Goal: Book appointment/travel/reservation

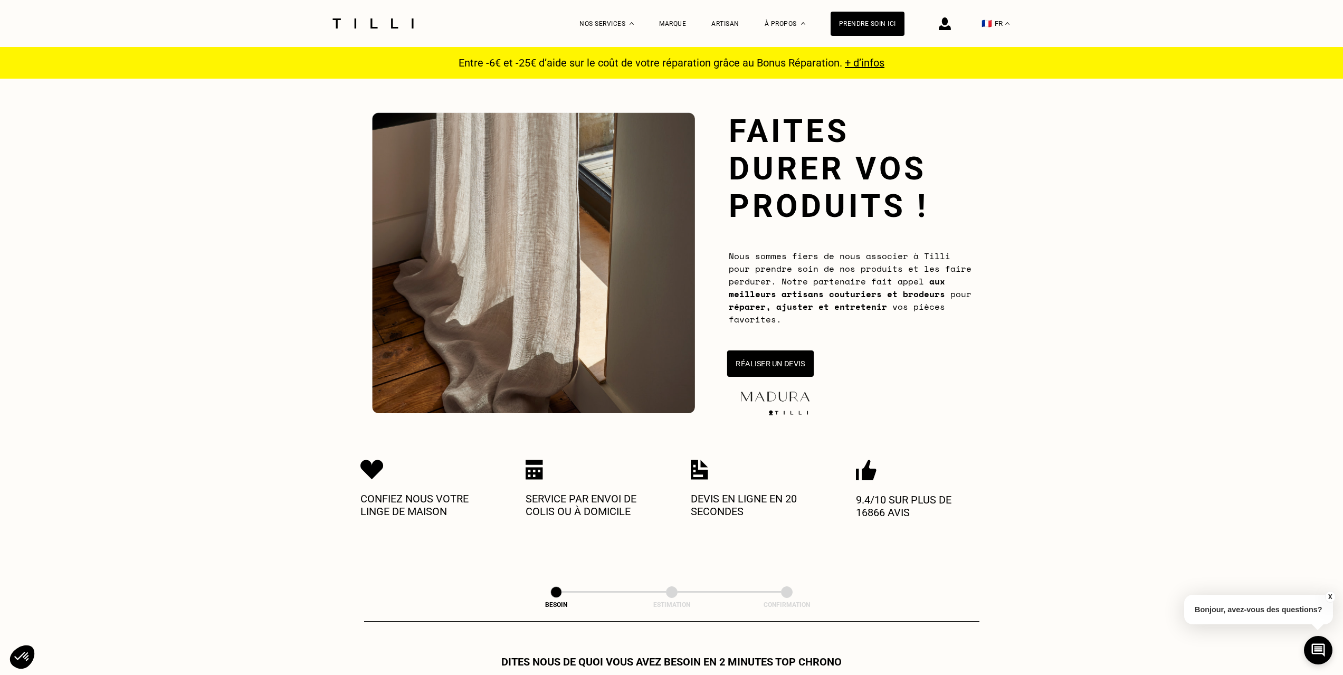
click at [795, 371] on button "Réaliser un devis" at bounding box center [770, 363] width 87 height 26
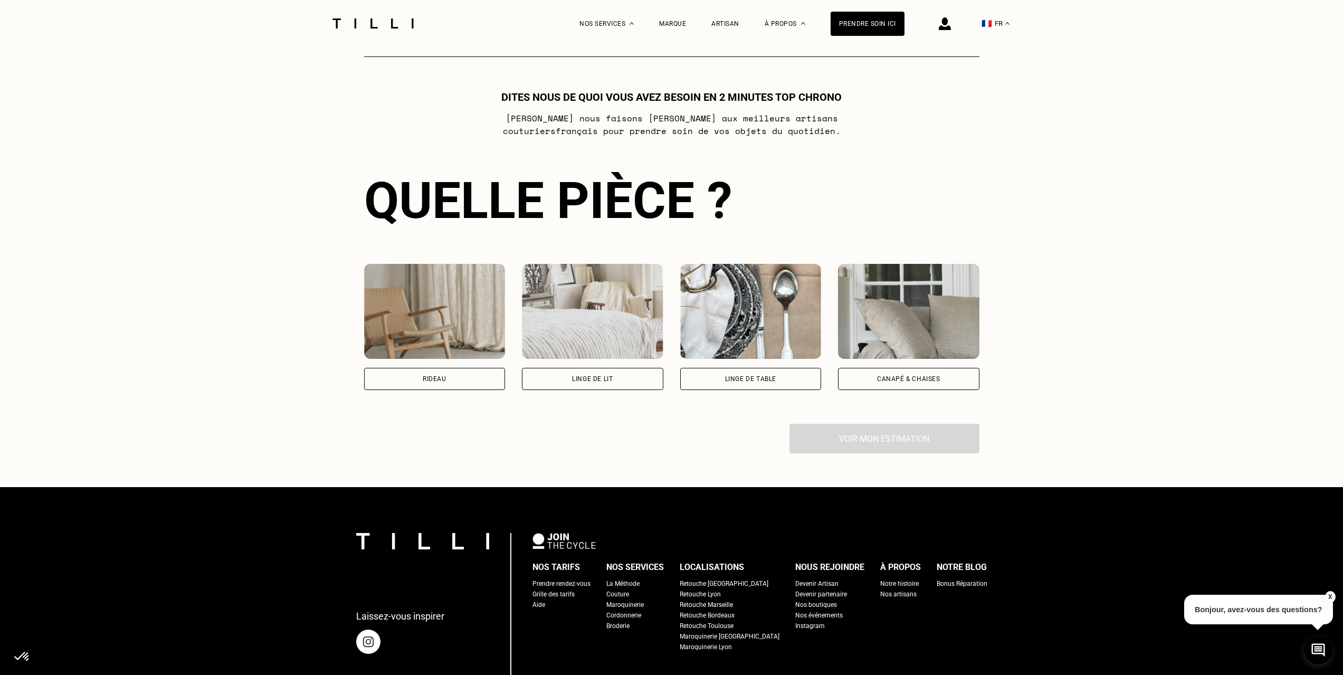
scroll to position [575, 0]
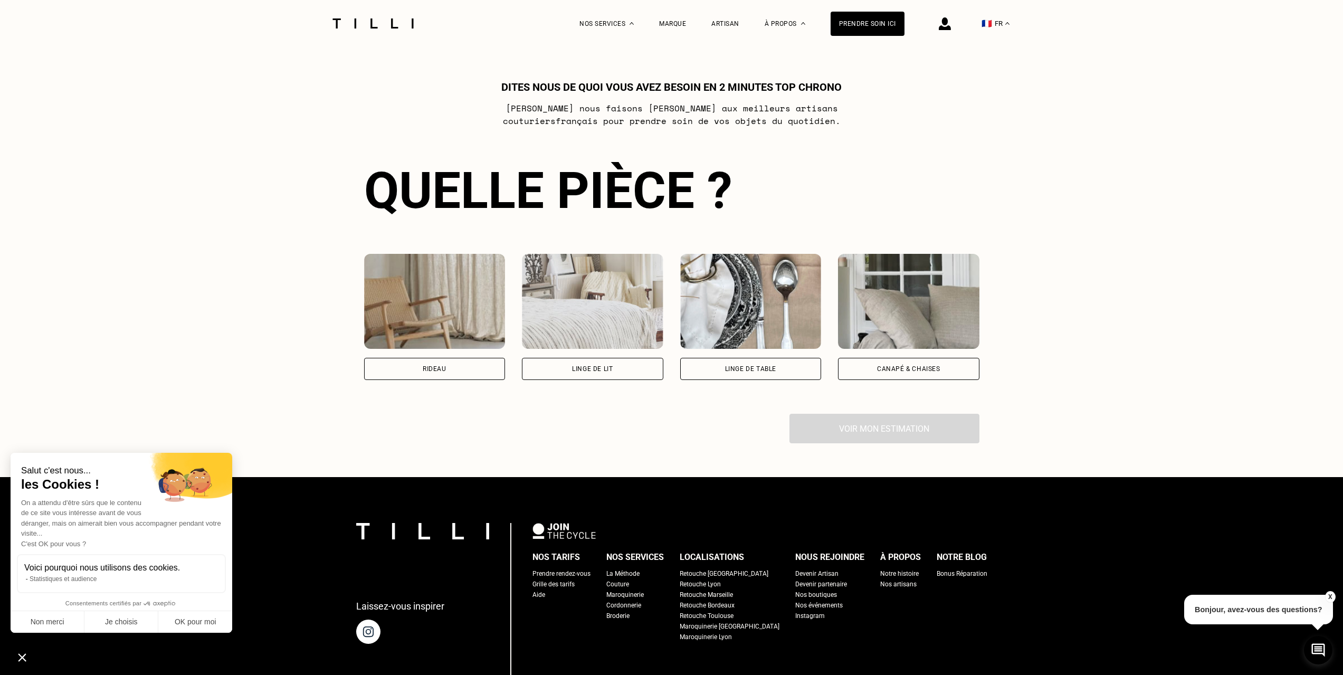
click at [458, 373] on div "Rideau" at bounding box center [434, 369] width 141 height 22
select select "FR"
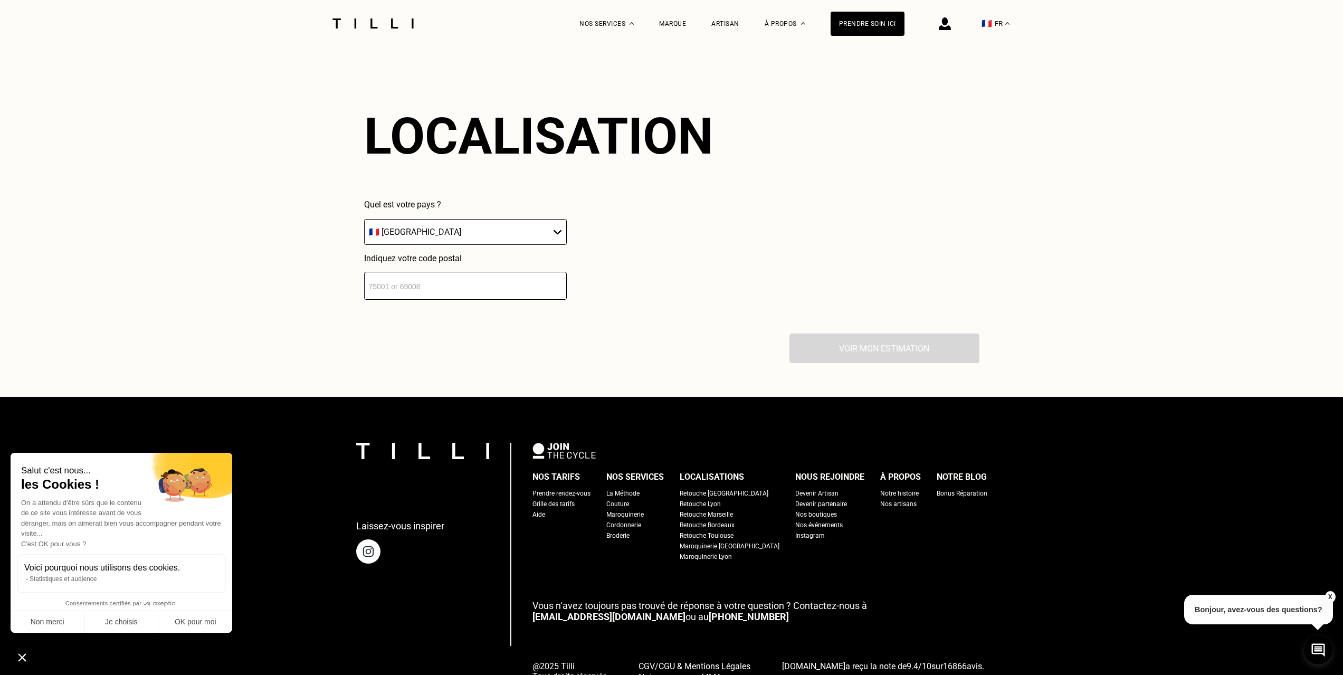
scroll to position [926, 0]
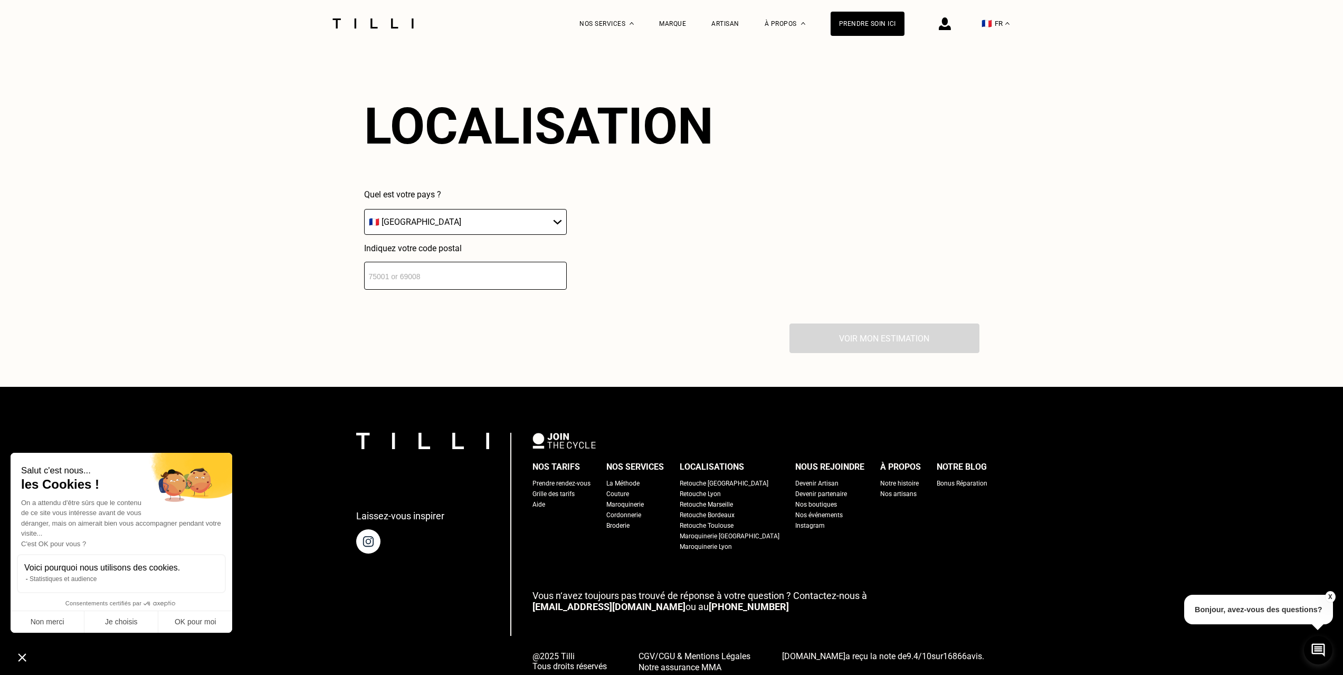
click at [437, 219] on select "🇩🇪 [GEOGRAPHIC_DATA] 🇦🇹 [GEOGRAPHIC_DATA] 🇧🇪 [GEOGRAPHIC_DATA] 🇧🇬 Bulgarie 🇨🇾 C…" at bounding box center [465, 222] width 203 height 26
click at [449, 271] on input "number" at bounding box center [465, 276] width 203 height 28
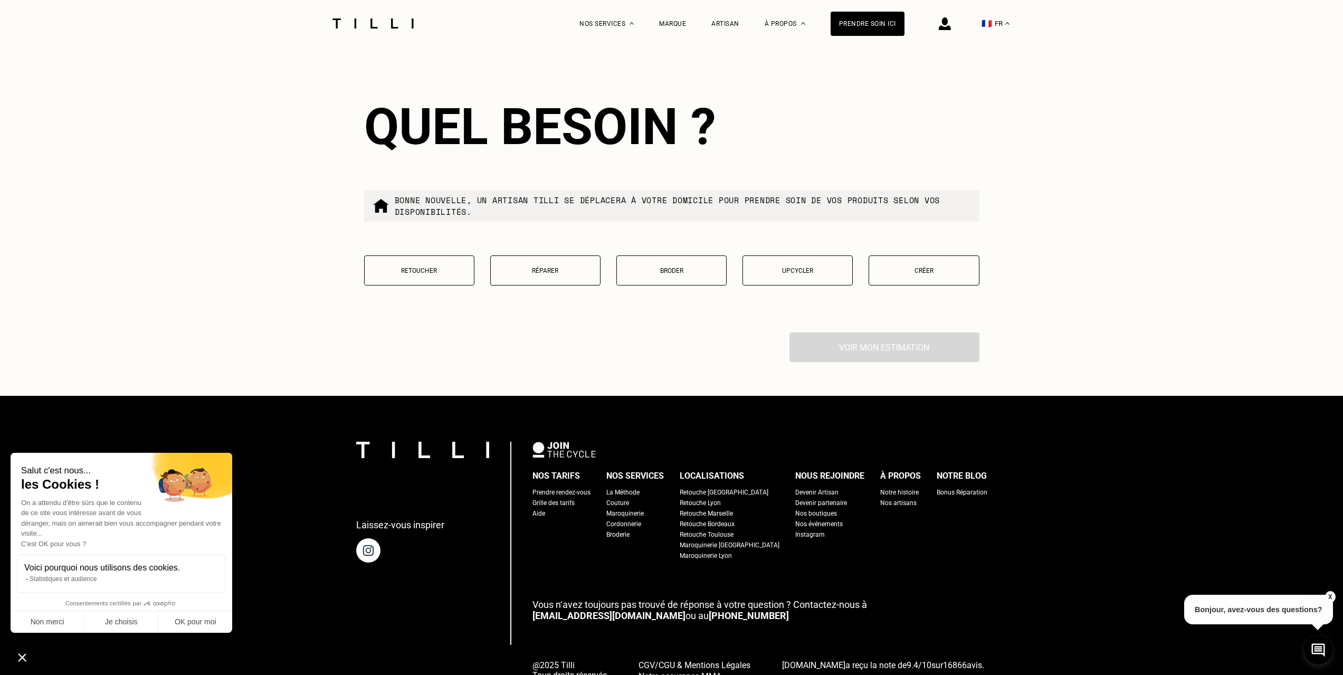
scroll to position [1188, 0]
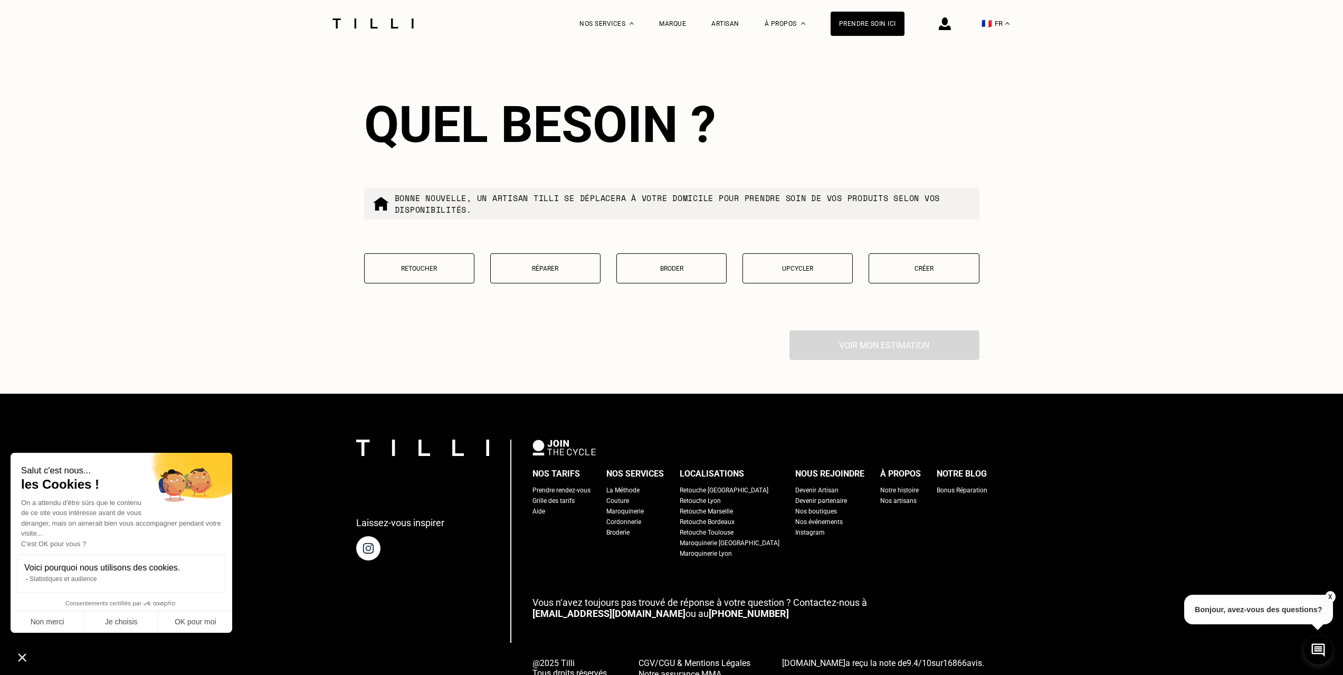
type input "75016"
click at [413, 272] on p "Retoucher" at bounding box center [419, 268] width 99 height 7
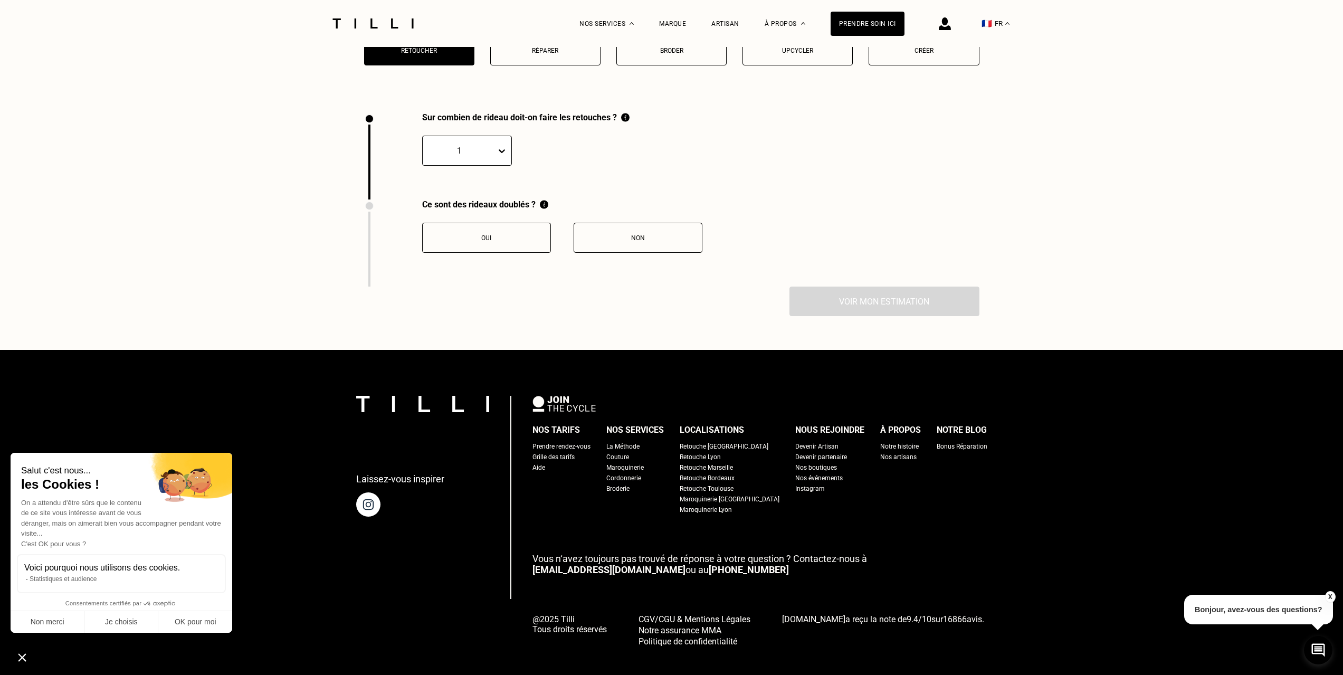
scroll to position [1429, 0]
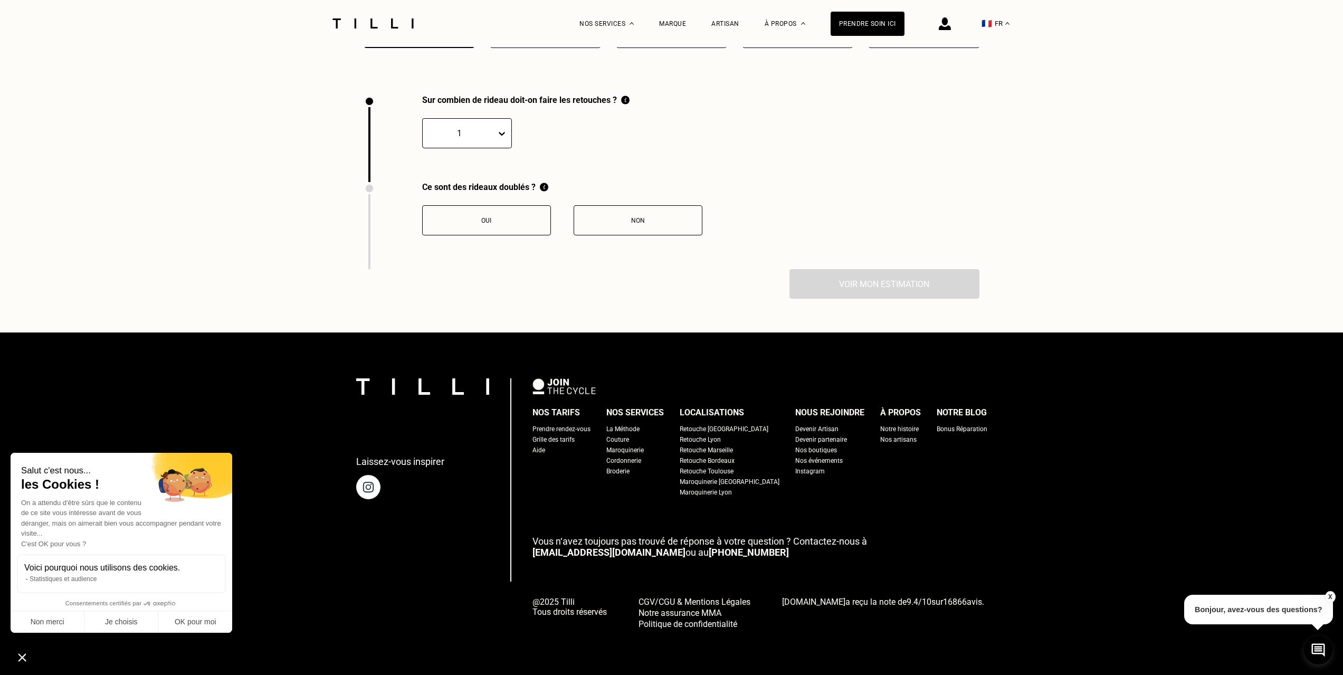
click at [498, 132] on icon at bounding box center [502, 133] width 11 height 11
click at [457, 199] on div "3" at bounding box center [467, 204] width 90 height 20
click at [524, 230] on button "Oui" at bounding box center [486, 220] width 129 height 30
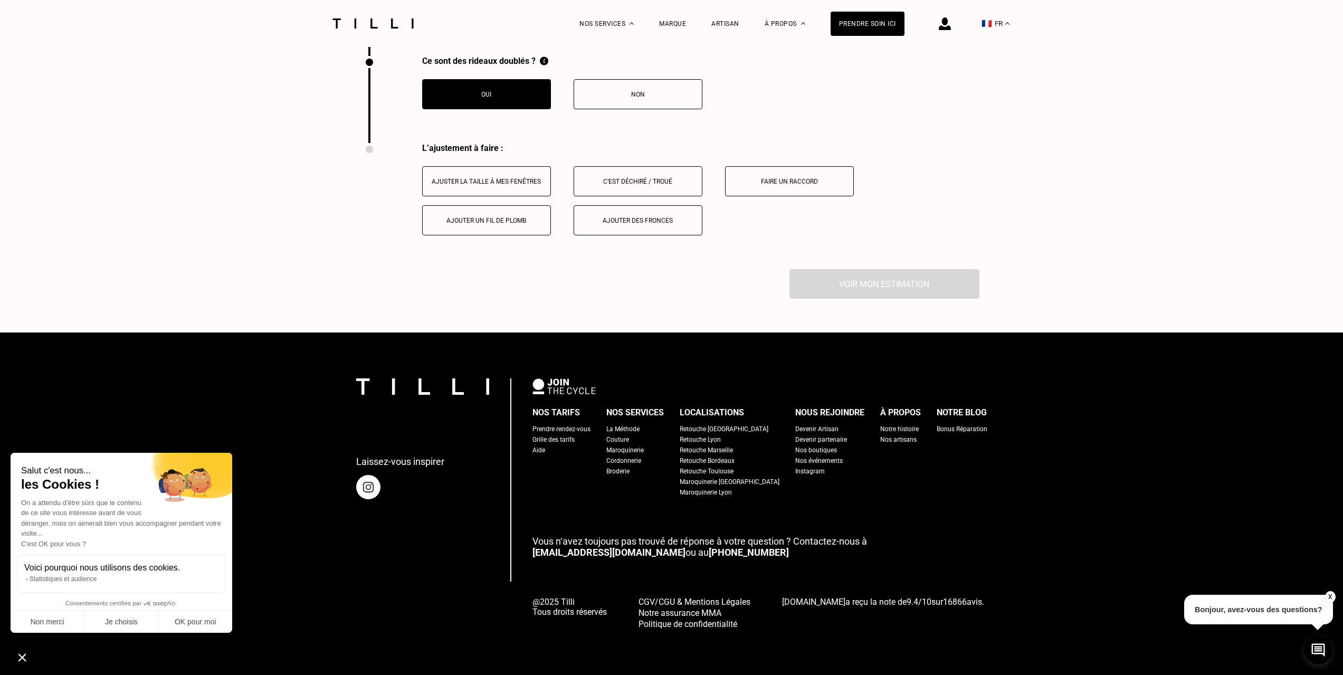
scroll to position [1555, 0]
click at [504, 180] on div "Ajuster la taille à mes fenêtres" at bounding box center [486, 181] width 117 height 7
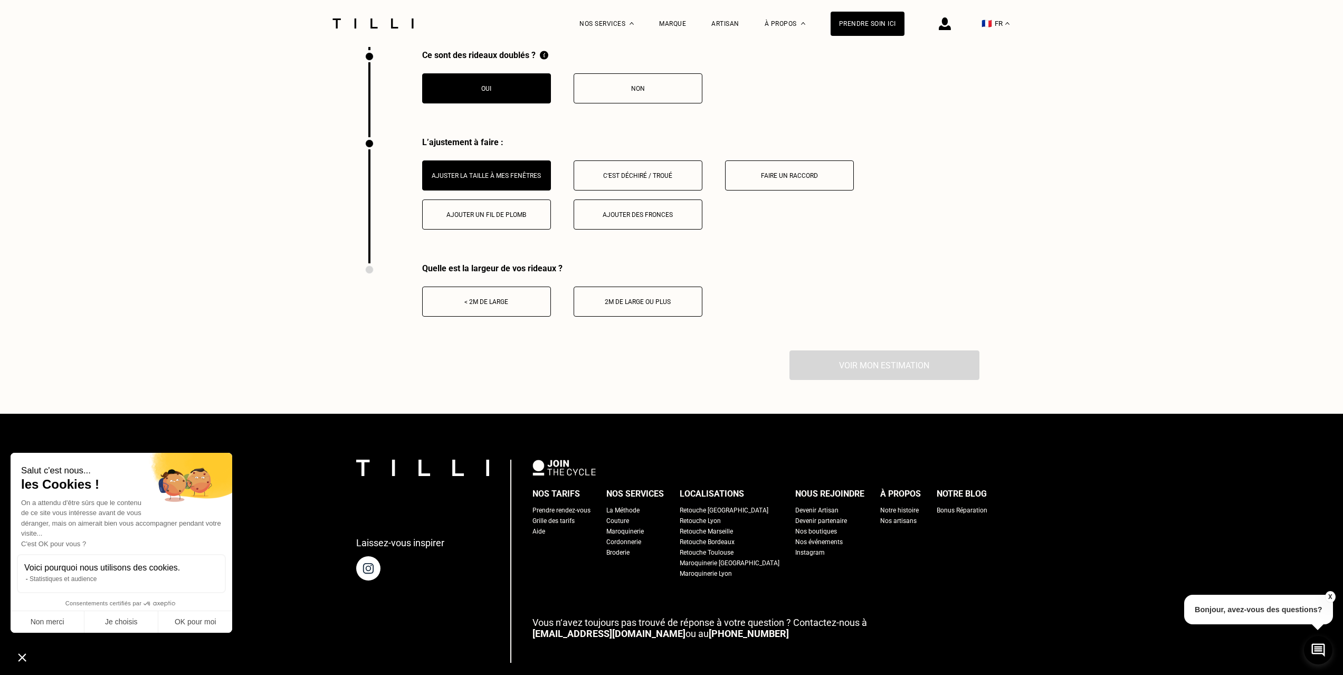
click at [662, 311] on button "2m de large ou plus" at bounding box center [638, 302] width 129 height 30
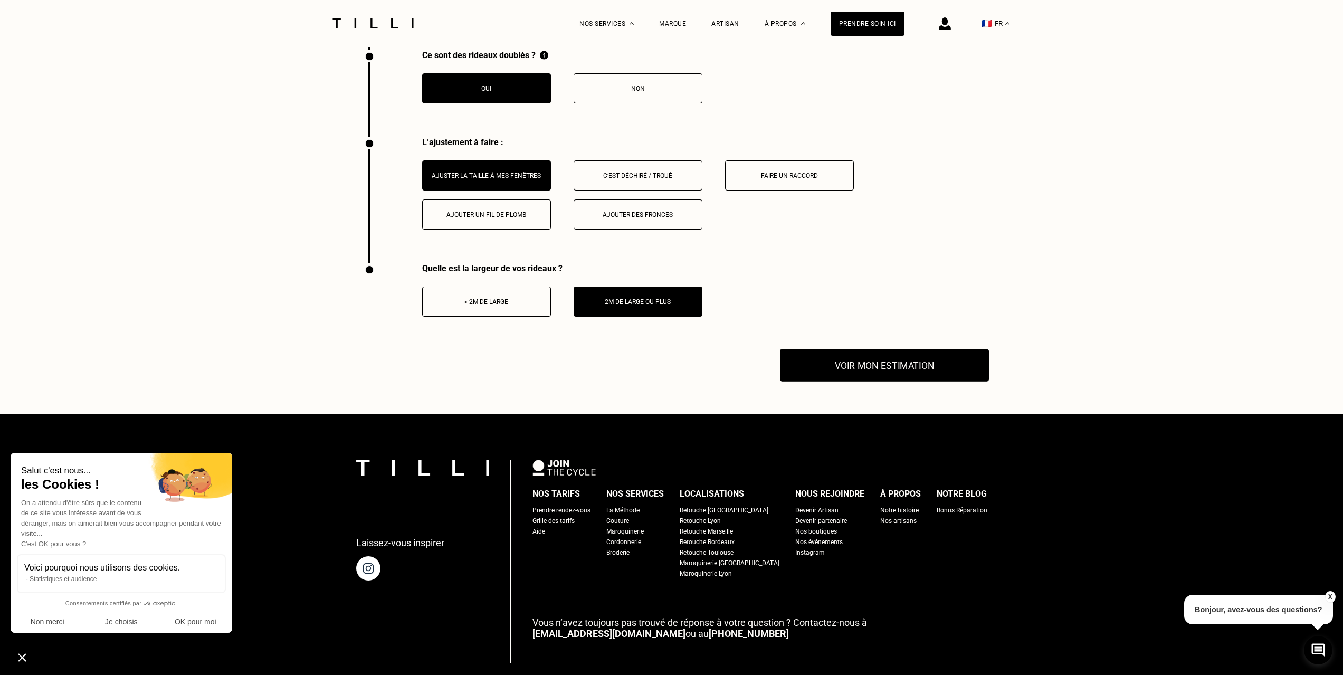
click at [835, 375] on button "Voir mon estimation" at bounding box center [884, 365] width 209 height 33
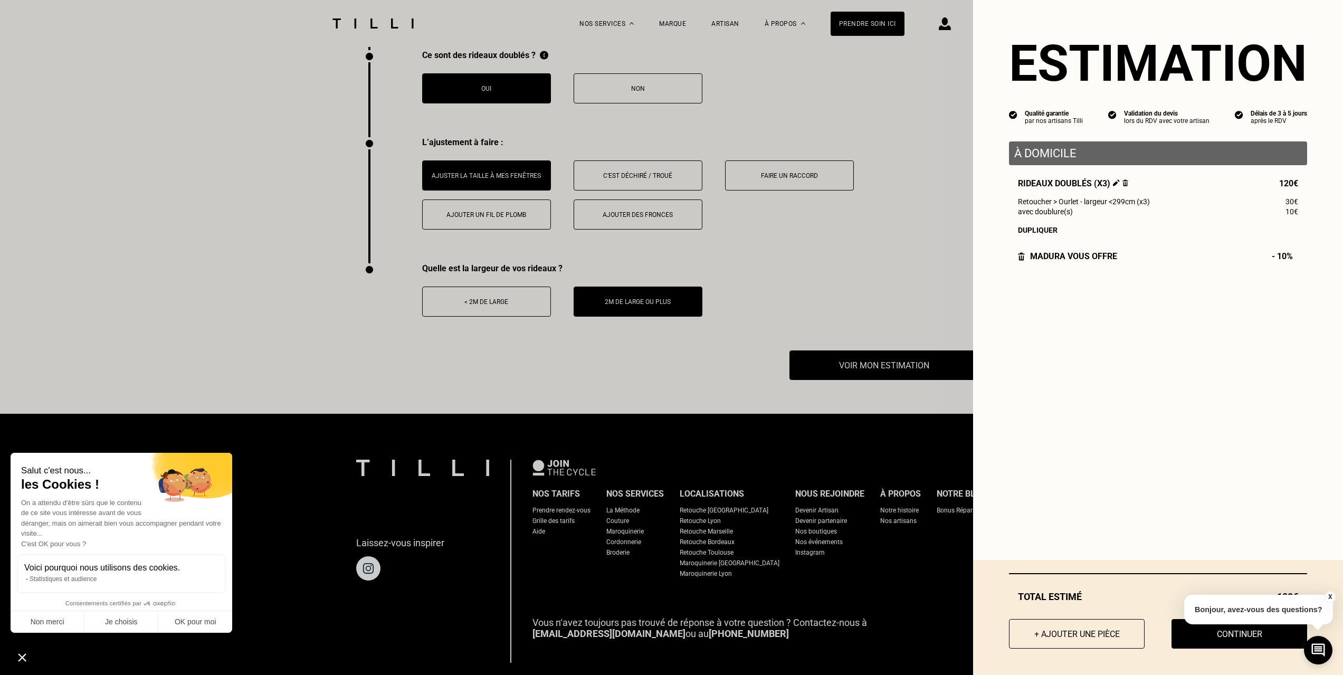
click at [1329, 595] on button "X" at bounding box center [1329, 597] width 11 height 12
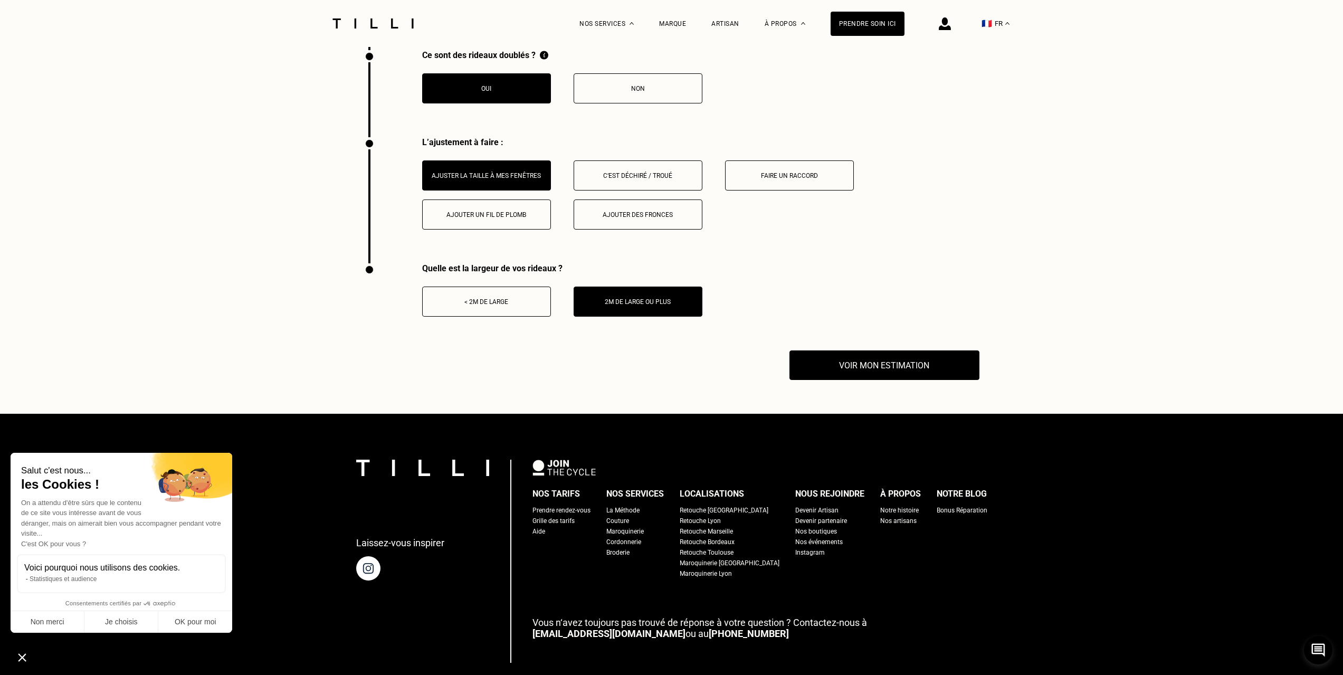
click at [483, 292] on div "< 2m de large 2m de large ou plus" at bounding box center [562, 294] width 280 height 43
click at [482, 306] on div "< 2m de large" at bounding box center [486, 301] width 117 height 7
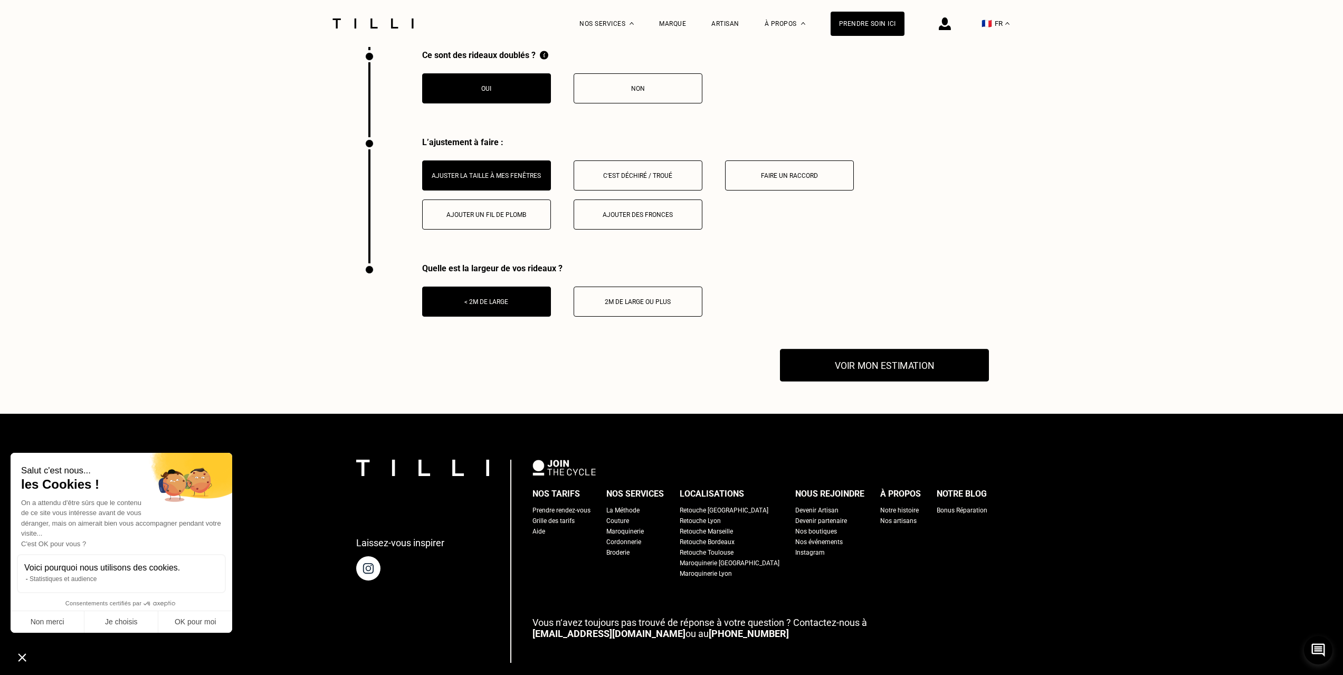
click at [927, 381] on button "Voir mon estimation" at bounding box center [884, 365] width 209 height 33
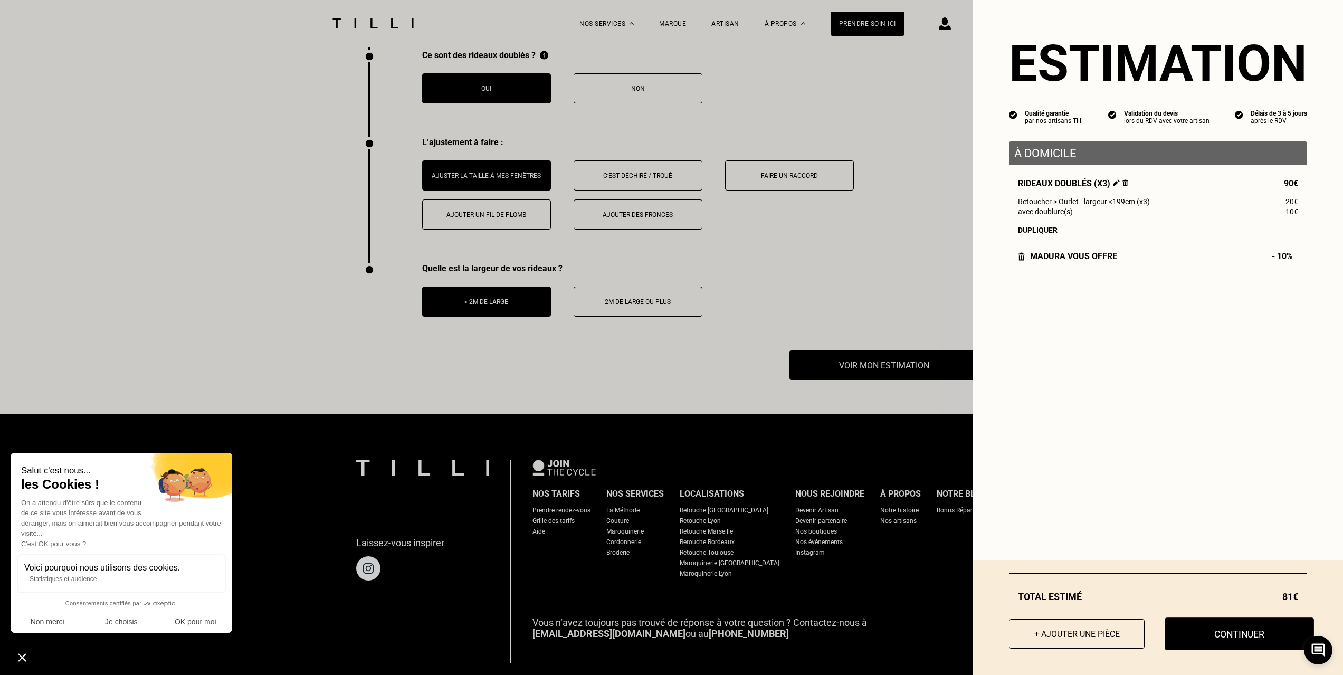
click at [1216, 644] on button "Continuer" at bounding box center [1239, 633] width 149 height 33
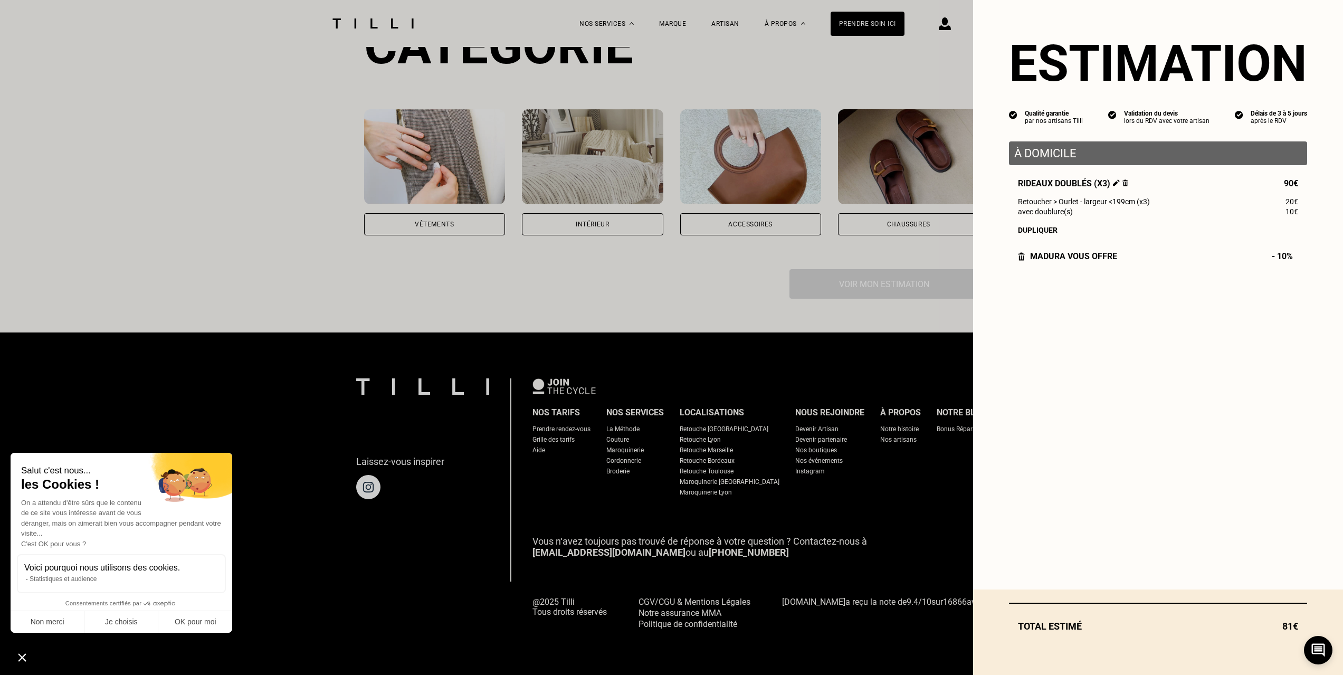
scroll to position [722, 0]
select select "FR"
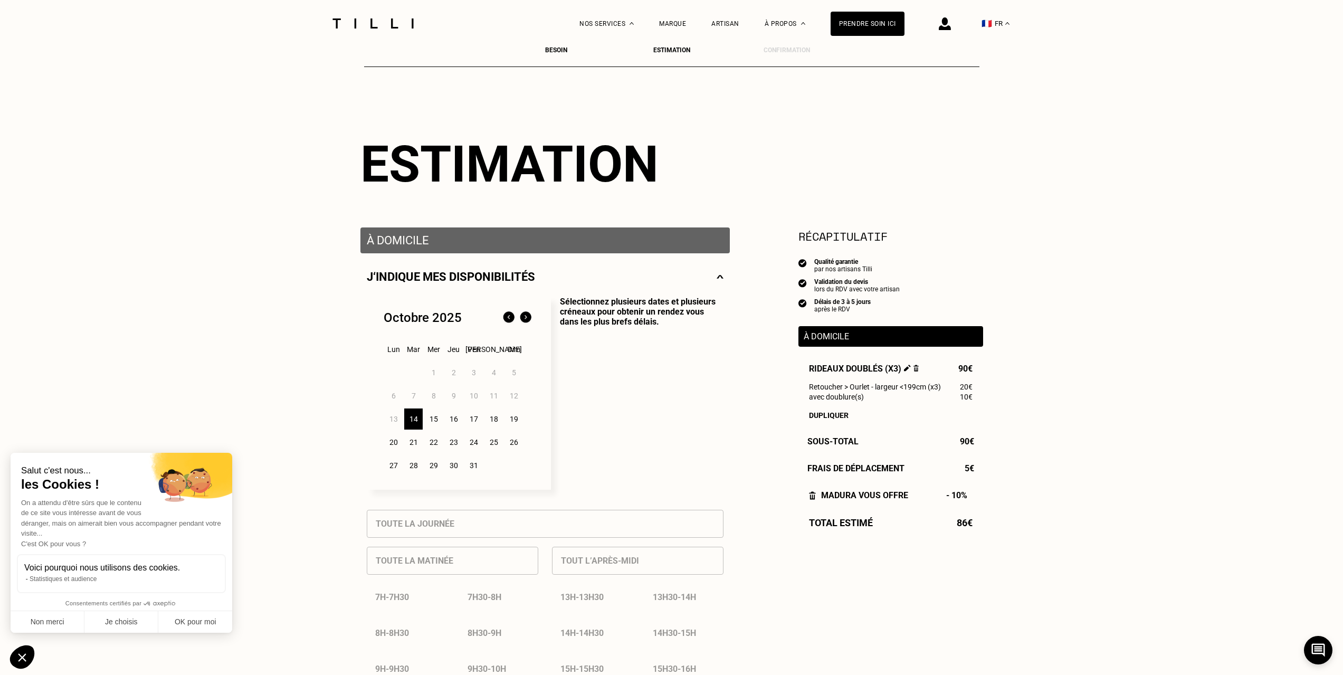
scroll to position [53, 0]
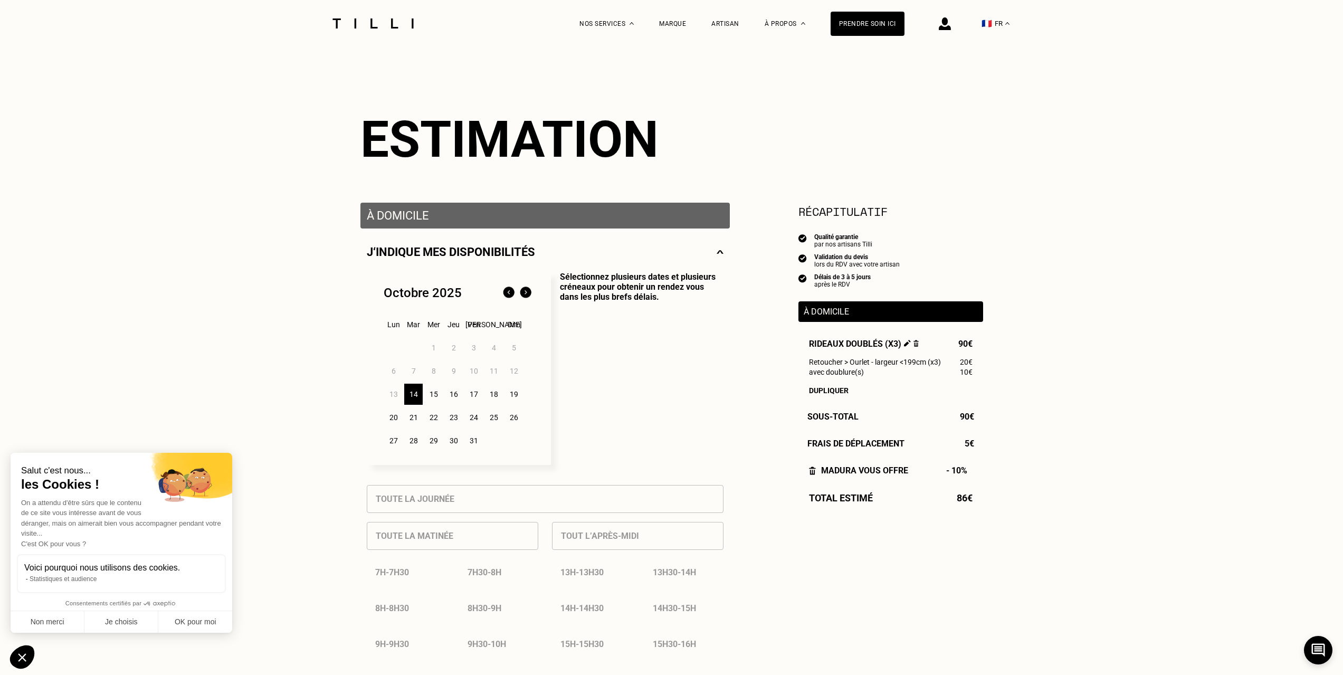
click at [432, 398] on div "15" at bounding box center [433, 394] width 18 height 21
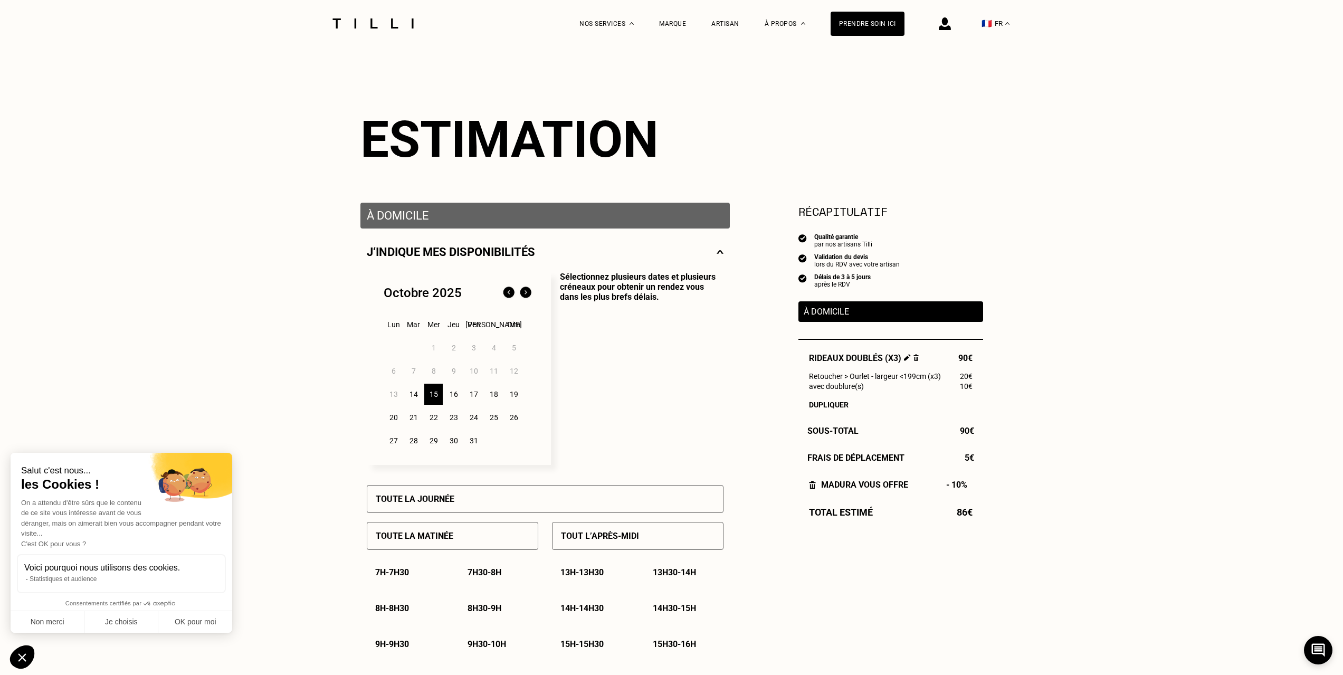
click at [432, 398] on div "15" at bounding box center [433, 394] width 18 height 21
click at [673, 416] on p "Sélectionnez plusieurs dates et plusieurs créneaux pour obtenir un rendez vous …" at bounding box center [637, 368] width 173 height 193
click at [612, 499] on div "Toute la journée" at bounding box center [545, 499] width 357 height 28
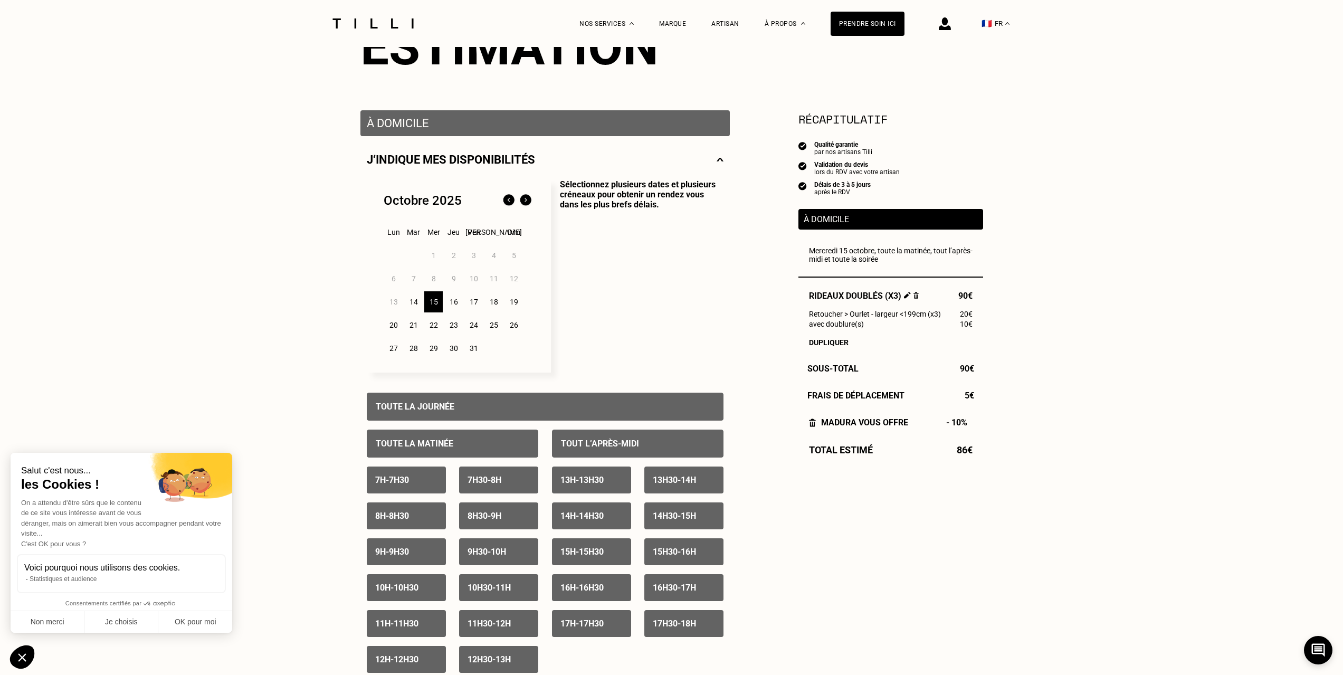
scroll to position [158, 0]
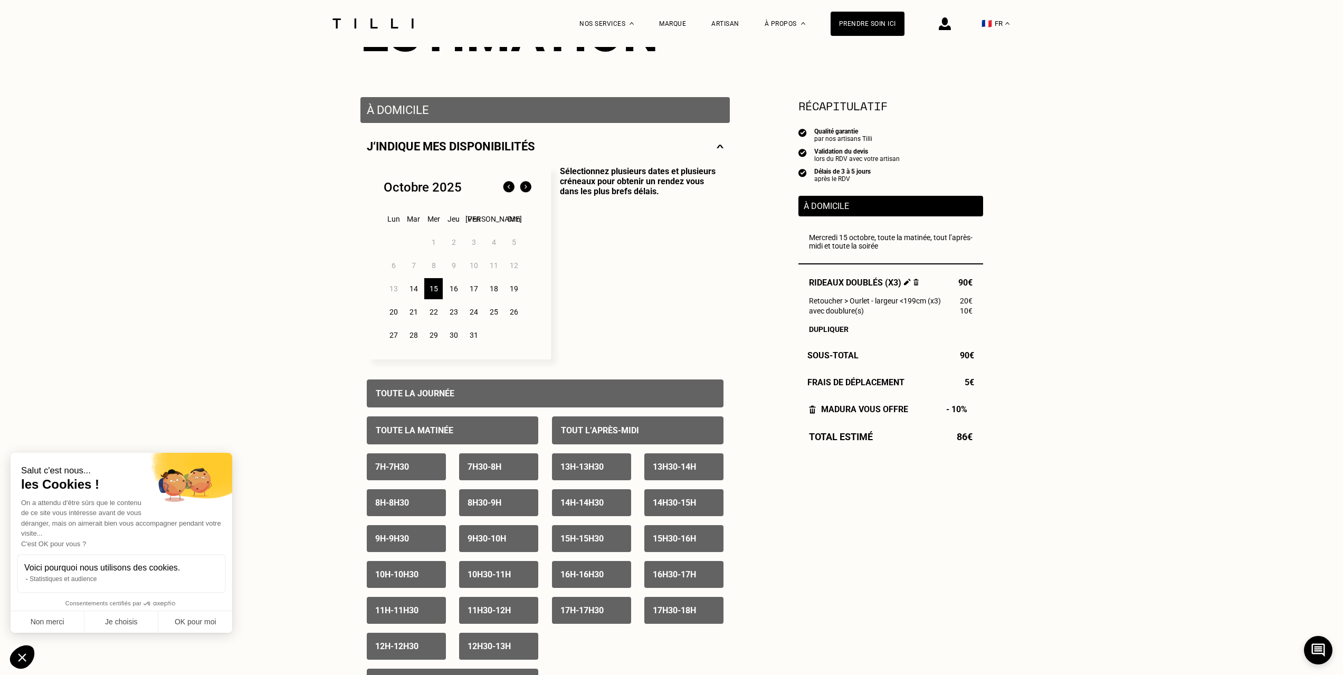
click at [523, 500] on div "8h30 - 9h" at bounding box center [498, 502] width 79 height 27
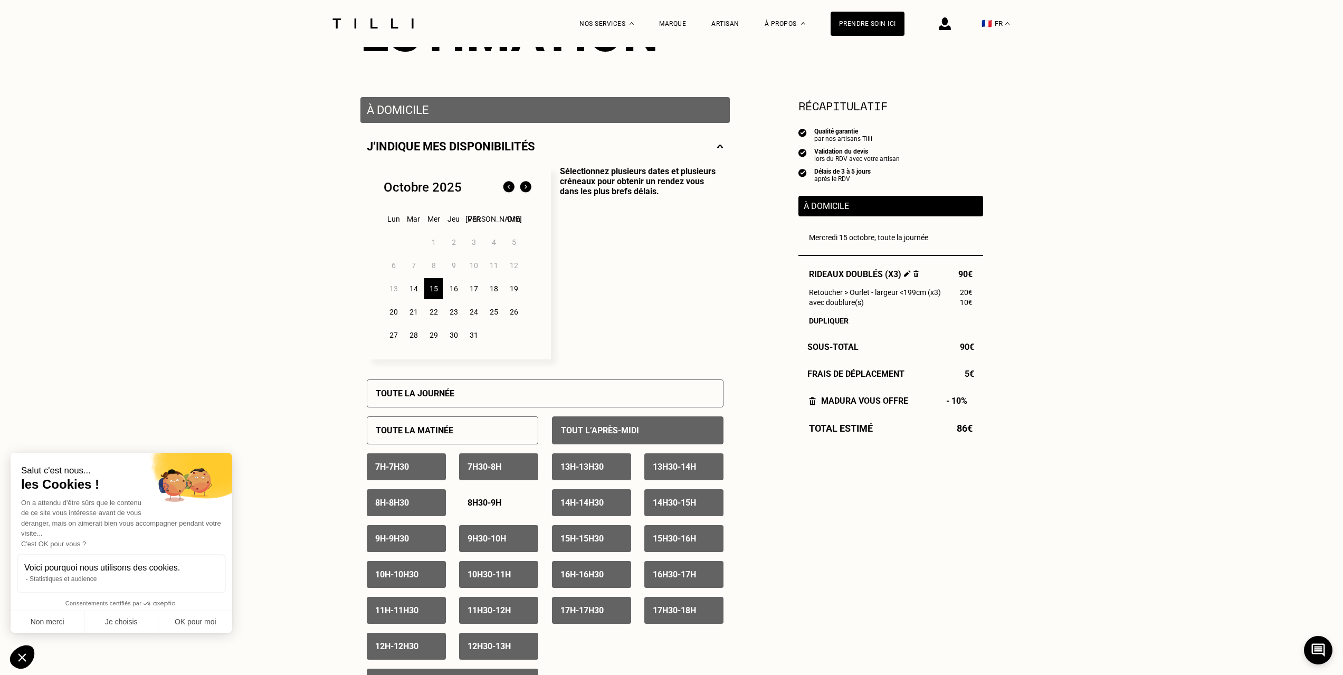
click at [426, 533] on div "9h - 9h30" at bounding box center [406, 538] width 79 height 27
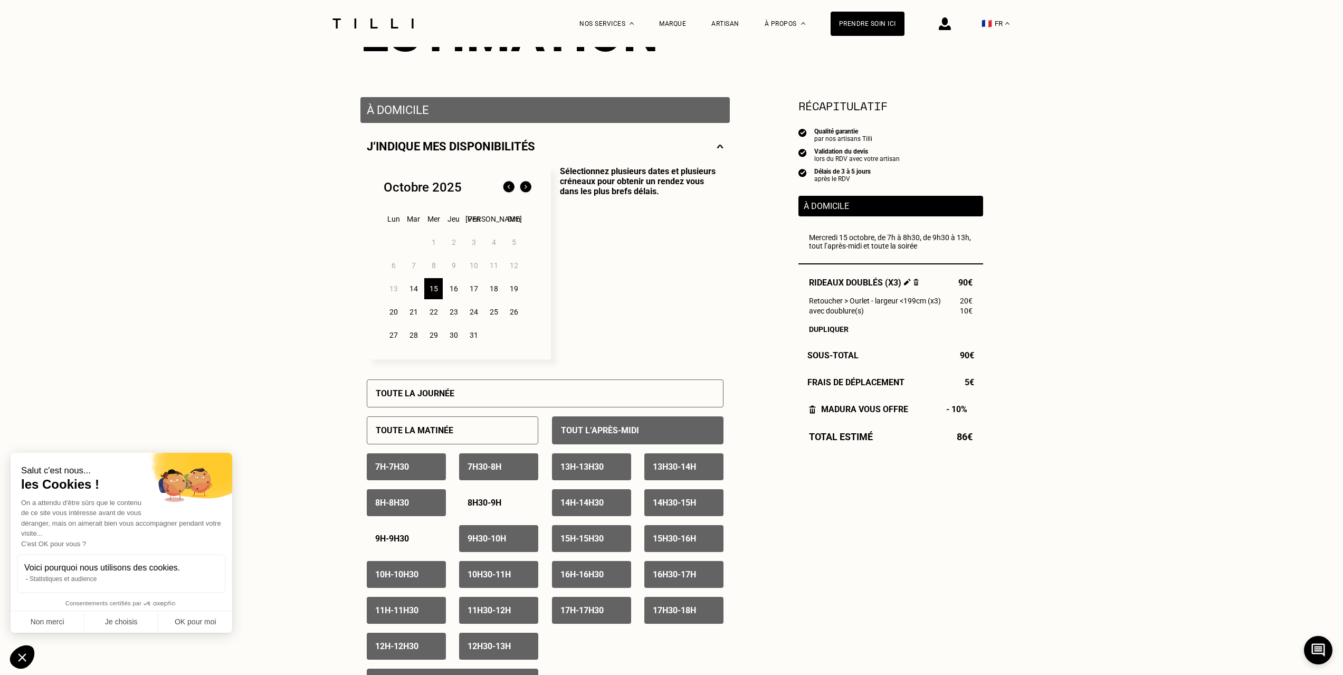
click at [500, 543] on p "9h30 - 10h" at bounding box center [487, 538] width 39 height 10
click at [392, 583] on div "10h - 10h30" at bounding box center [406, 574] width 79 height 27
click at [492, 574] on p "10h30 - 11h" at bounding box center [489, 574] width 43 height 10
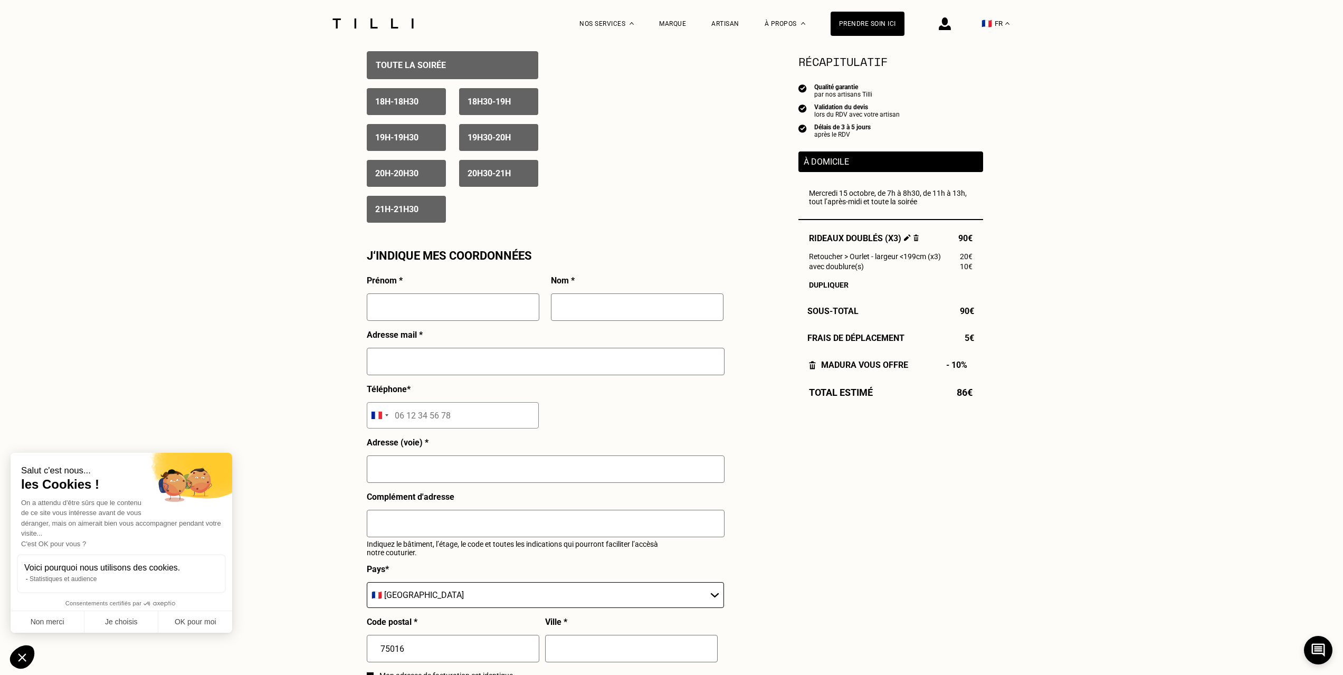
scroll to position [791, 0]
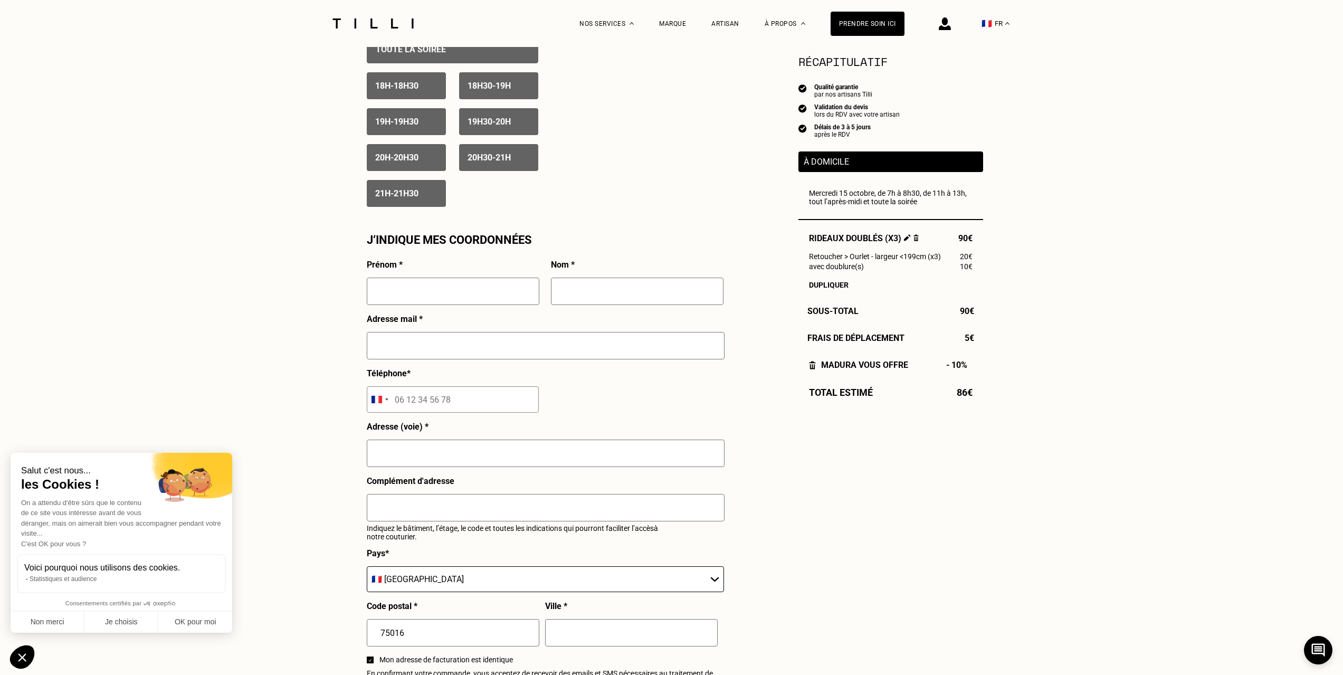
click at [475, 288] on input "text" at bounding box center [453, 291] width 173 height 27
click at [448, 297] on input "text" at bounding box center [453, 291] width 173 height 27
type input "[PERSON_NAME]"
click at [586, 302] on input "text" at bounding box center [637, 291] width 173 height 27
type input "CAUCAL"
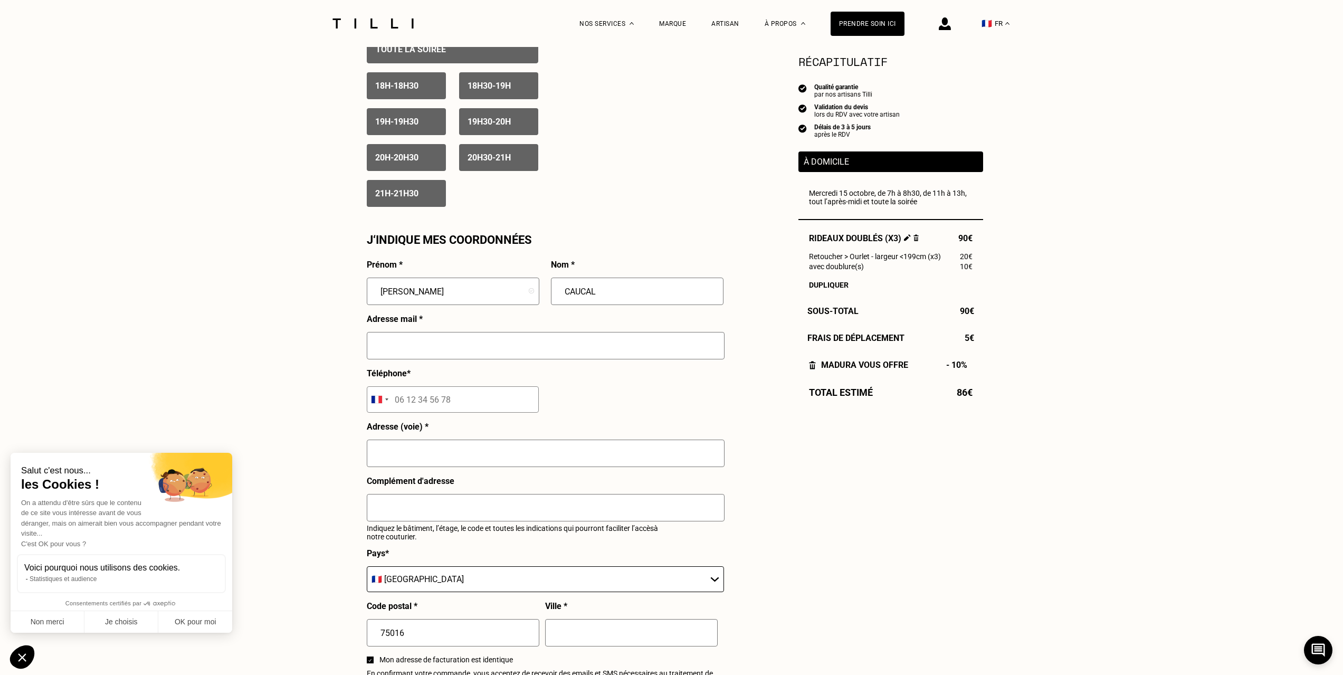
click at [537, 351] on input "text" at bounding box center [546, 345] width 358 height 27
type input "[EMAIL_ADDRESS][DOMAIN_NAME]"
type input "06 60 70 79 12"
type input "[STREET_ADDRESS]"
type input "[GEOGRAPHIC_DATA]"
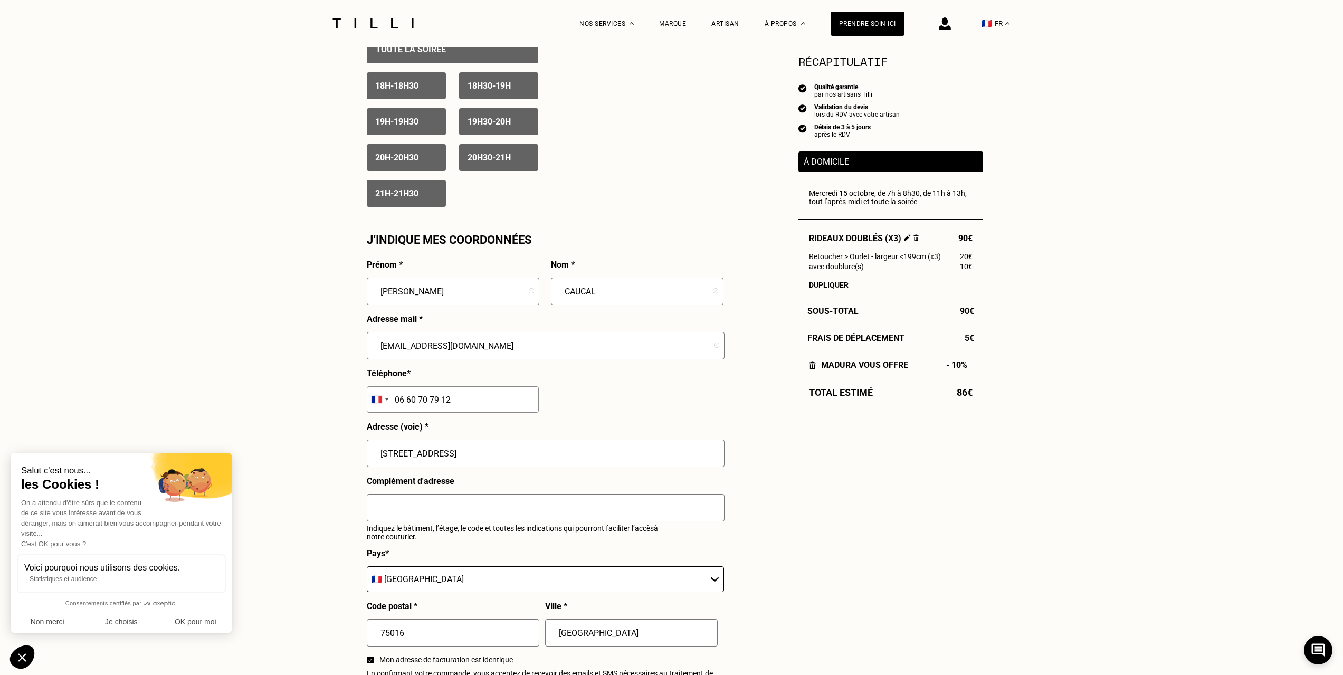
drag, startPoint x: 491, startPoint y: 460, endPoint x: 351, endPoint y: 459, distance: 140.4
click at [351, 459] on div "Besoin Estimation Confirmation Estimation Récapitulatif Qualité garantie par no…" at bounding box center [671, 118] width 1343 height 1726
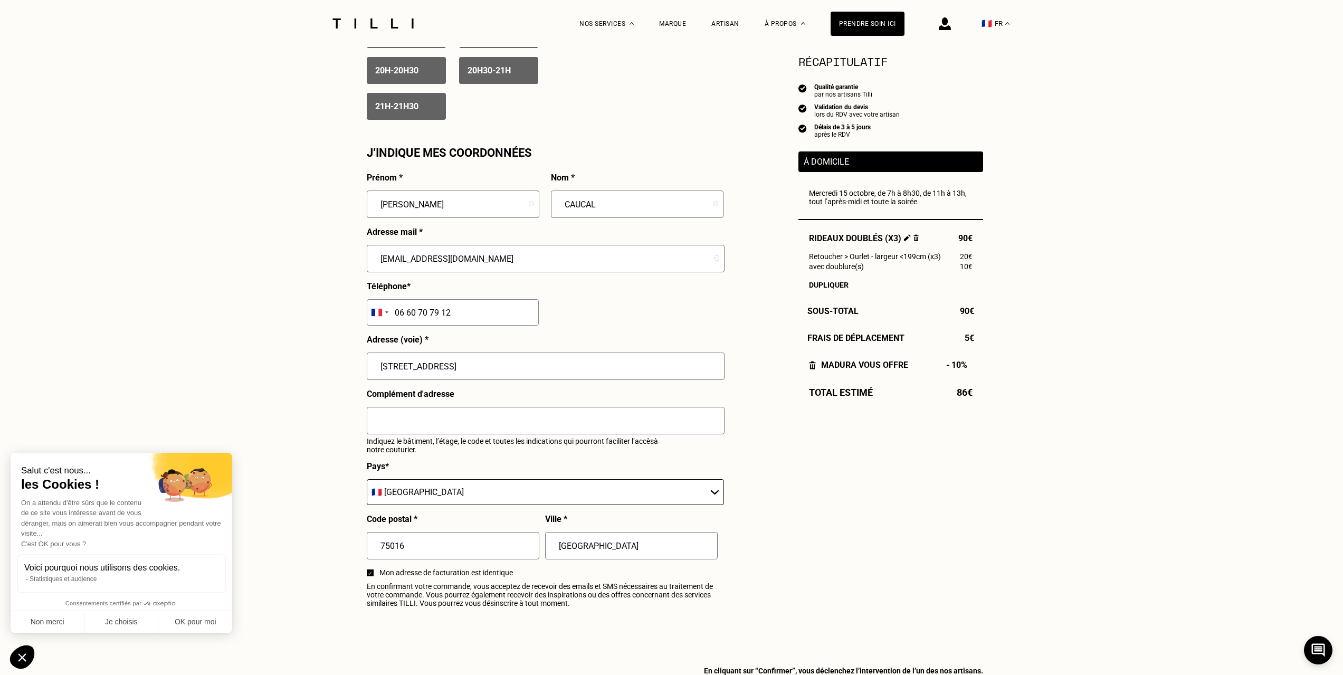
scroll to position [897, 0]
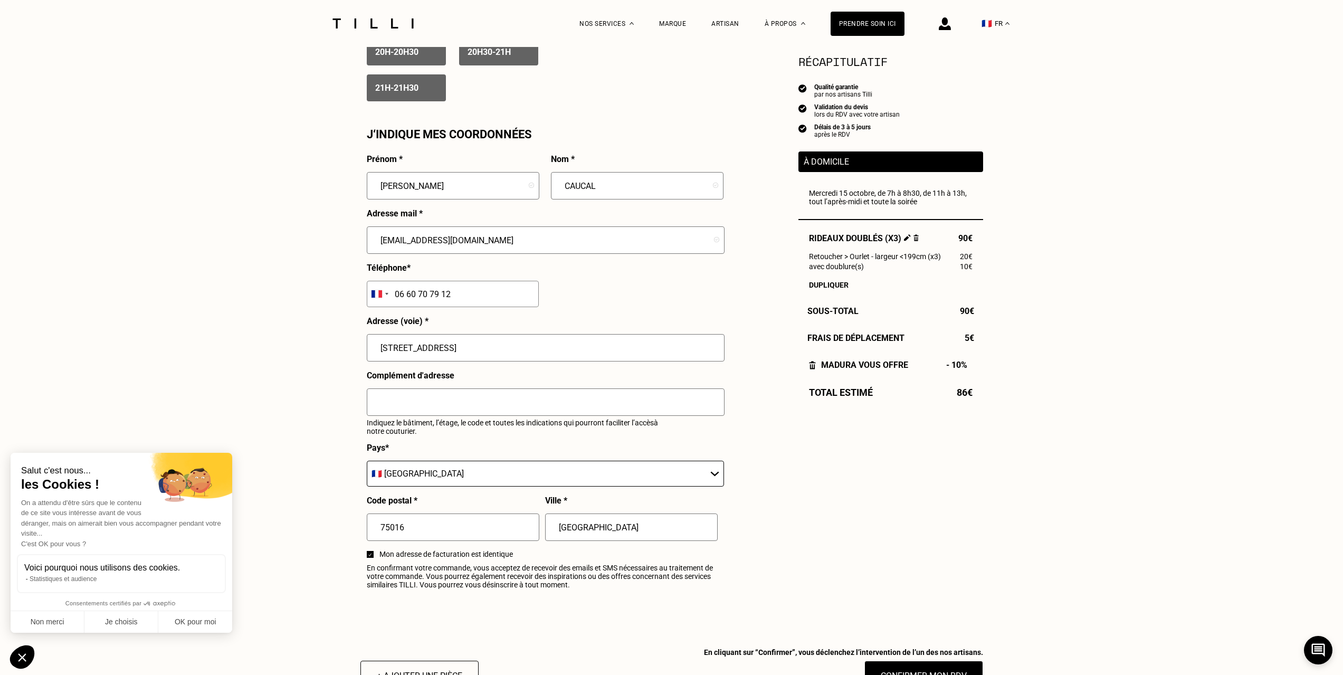
type input "[STREET_ADDRESS]"
drag, startPoint x: 372, startPoint y: 246, endPoint x: 355, endPoint y: 246, distance: 16.9
click at [355, 246] on div "Besoin Estimation Confirmation Estimation Récapitulatif Qualité garantie par no…" at bounding box center [671, 13] width 1343 height 1726
type input "[PERSON_NAME][EMAIL_ADDRESS][DOMAIN_NAME]"
click at [240, 229] on div "Besoin Estimation Confirmation Estimation Récapitulatif Qualité garantie par no…" at bounding box center [671, 5] width 1343 height 1710
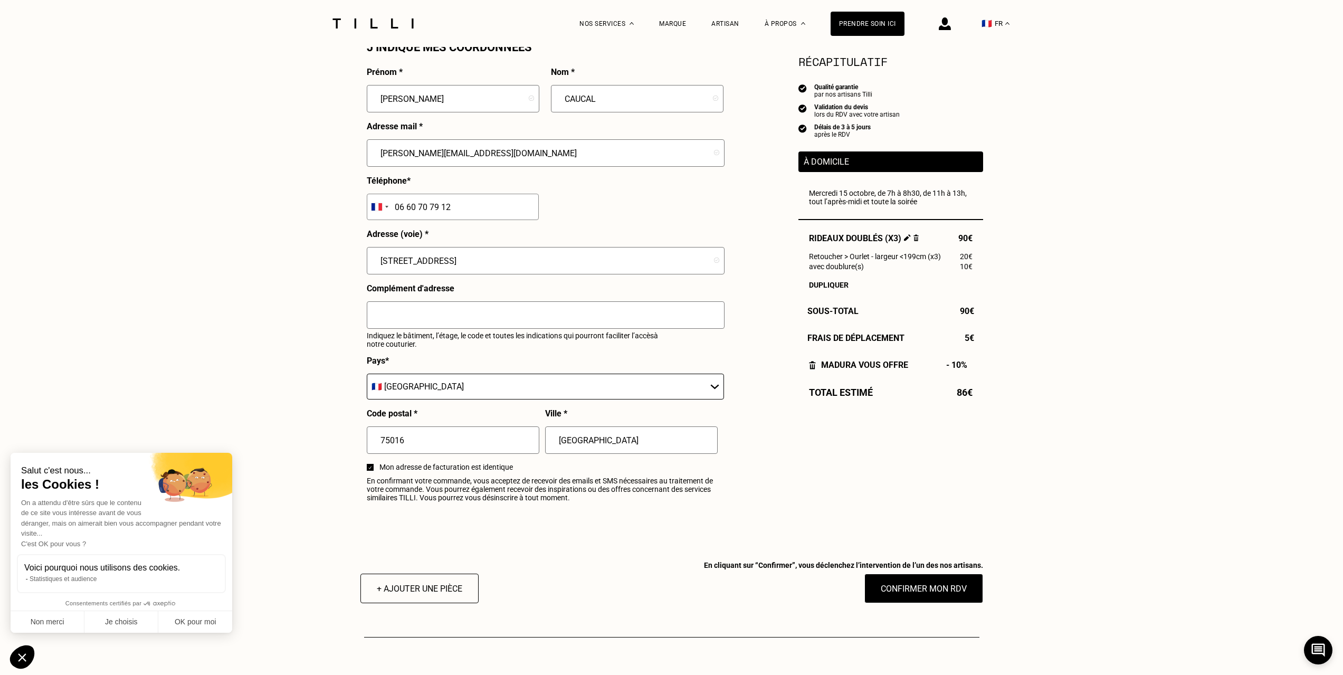
scroll to position [1003, 0]
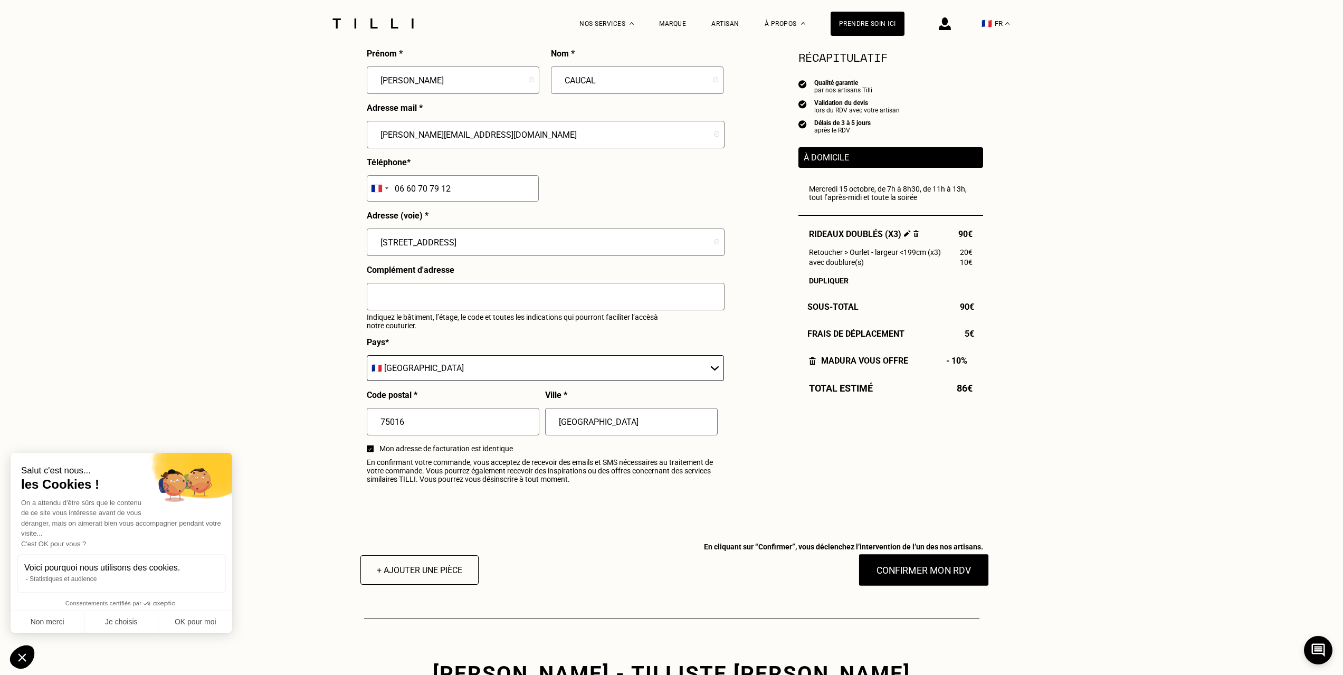
click at [938, 584] on button "Confirmer mon RDV" at bounding box center [923, 570] width 131 height 33
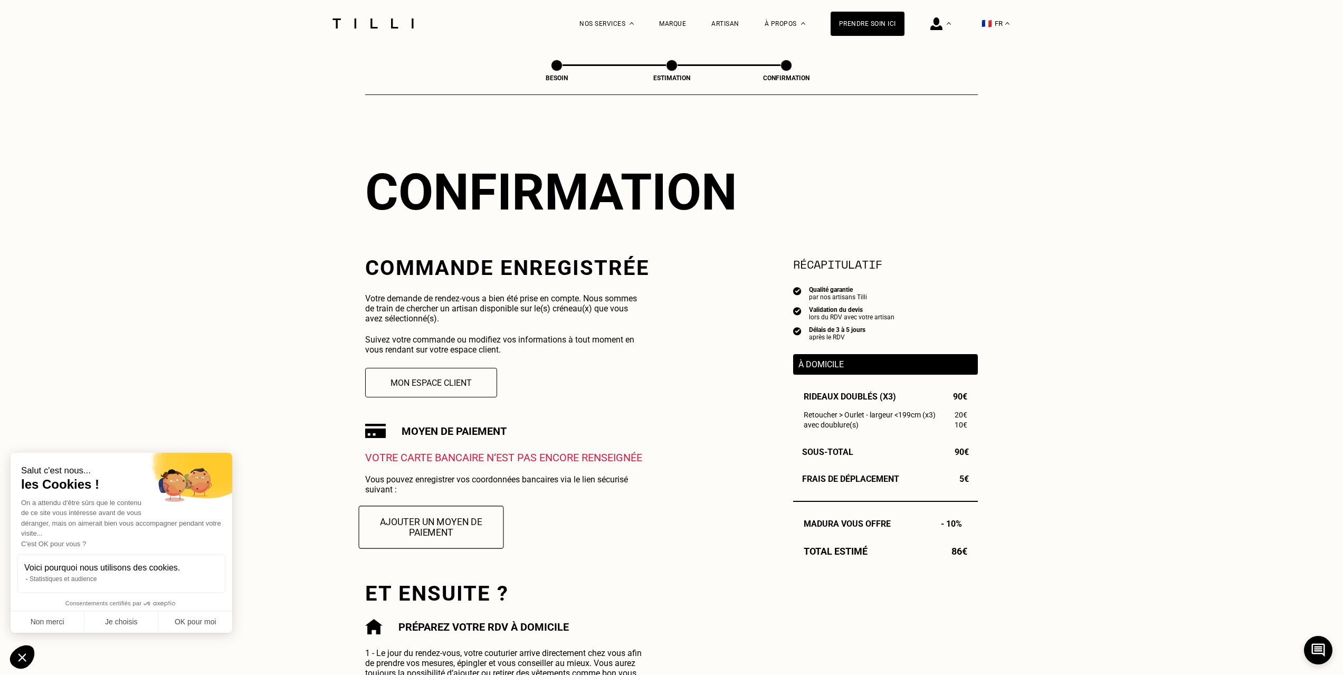
click at [472, 530] on button "Ajouter un moyen de paiement" at bounding box center [431, 526] width 145 height 43
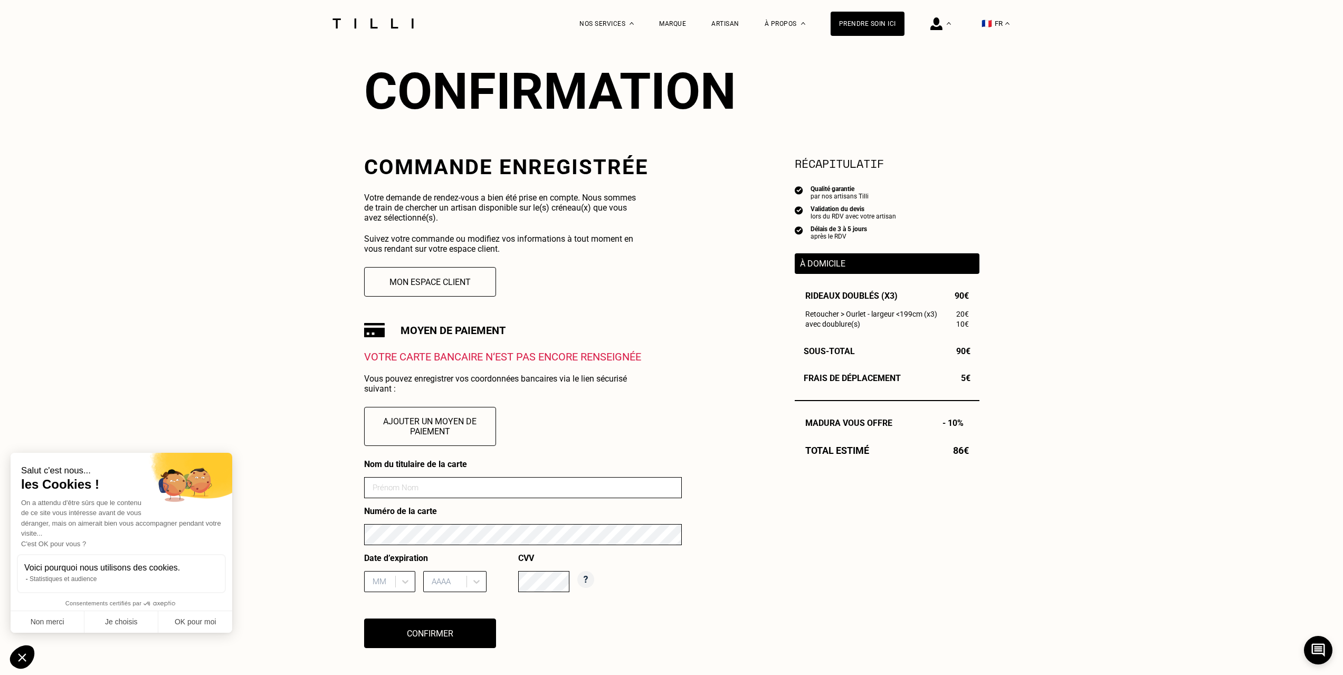
scroll to position [106, 0]
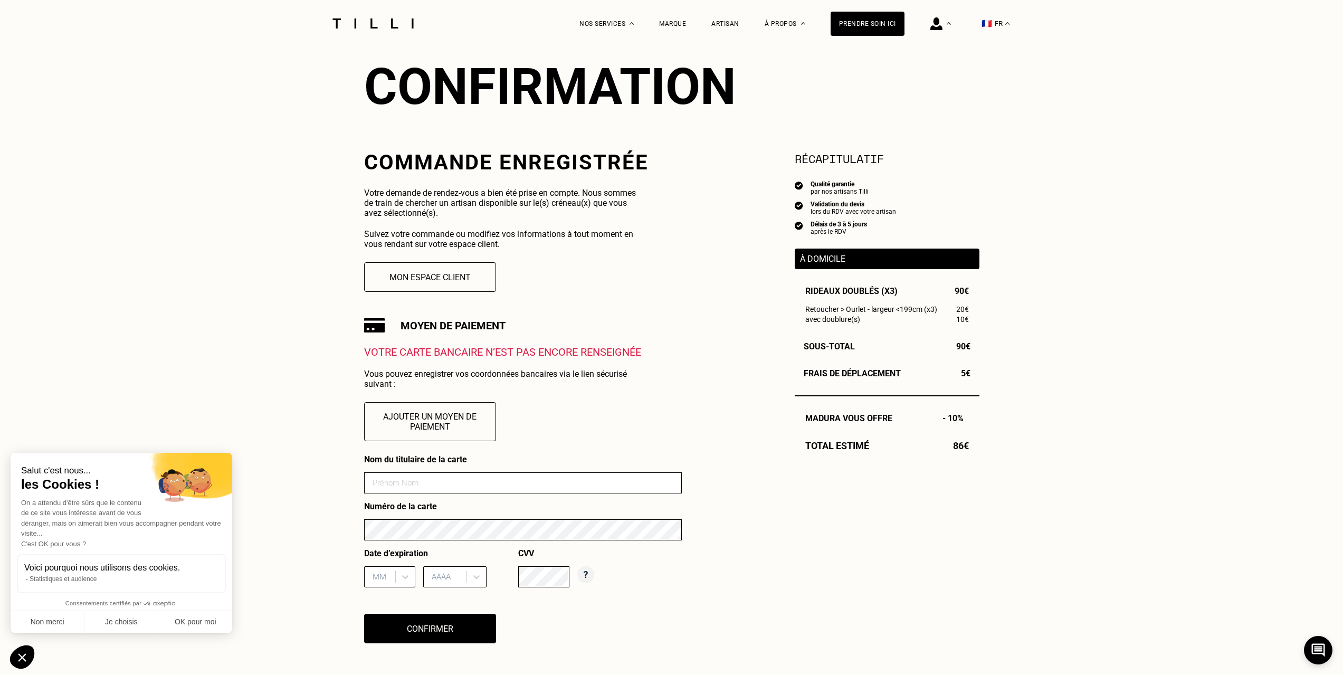
click at [452, 480] on input at bounding box center [523, 482] width 318 height 21
type input "AM [PERSON_NAME]"
type input "07"
type input "2028"
click at [566, 604] on div "Nom du titulaire de la carte AM [PERSON_NAME] Numéro de la carte Date d’expirat…" at bounding box center [523, 555] width 318 height 202
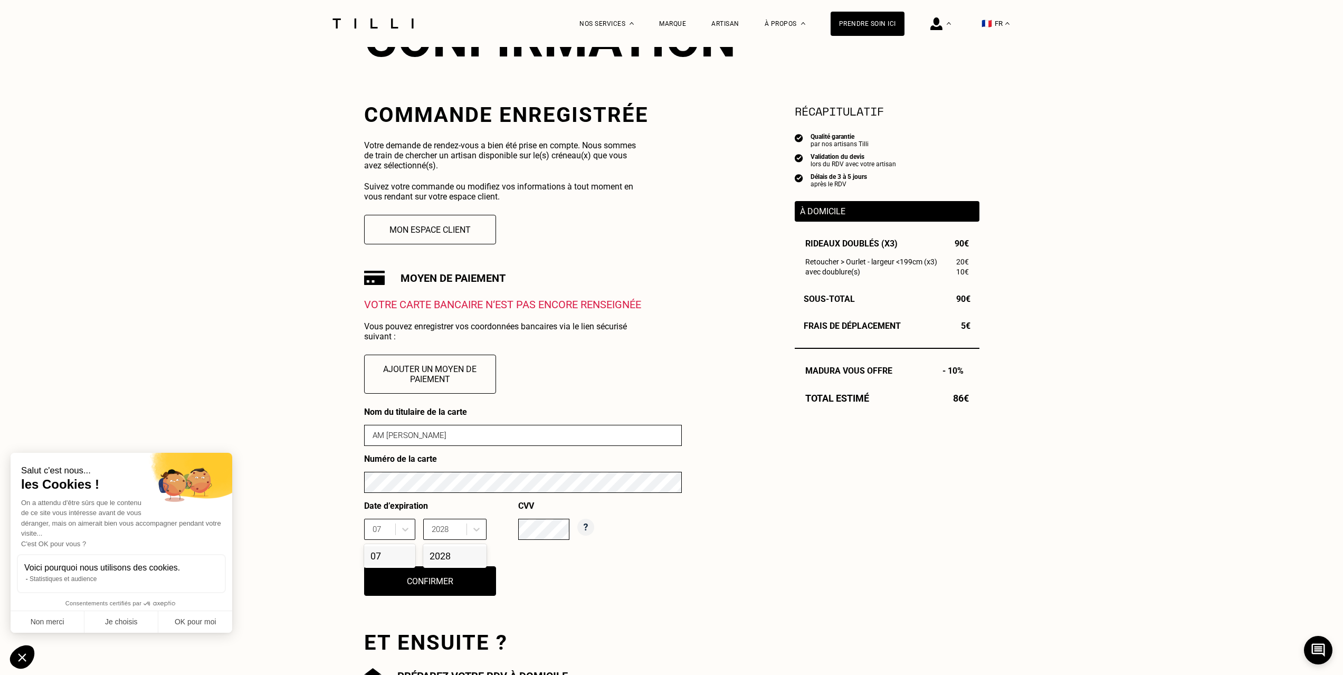
scroll to position [211, 0]
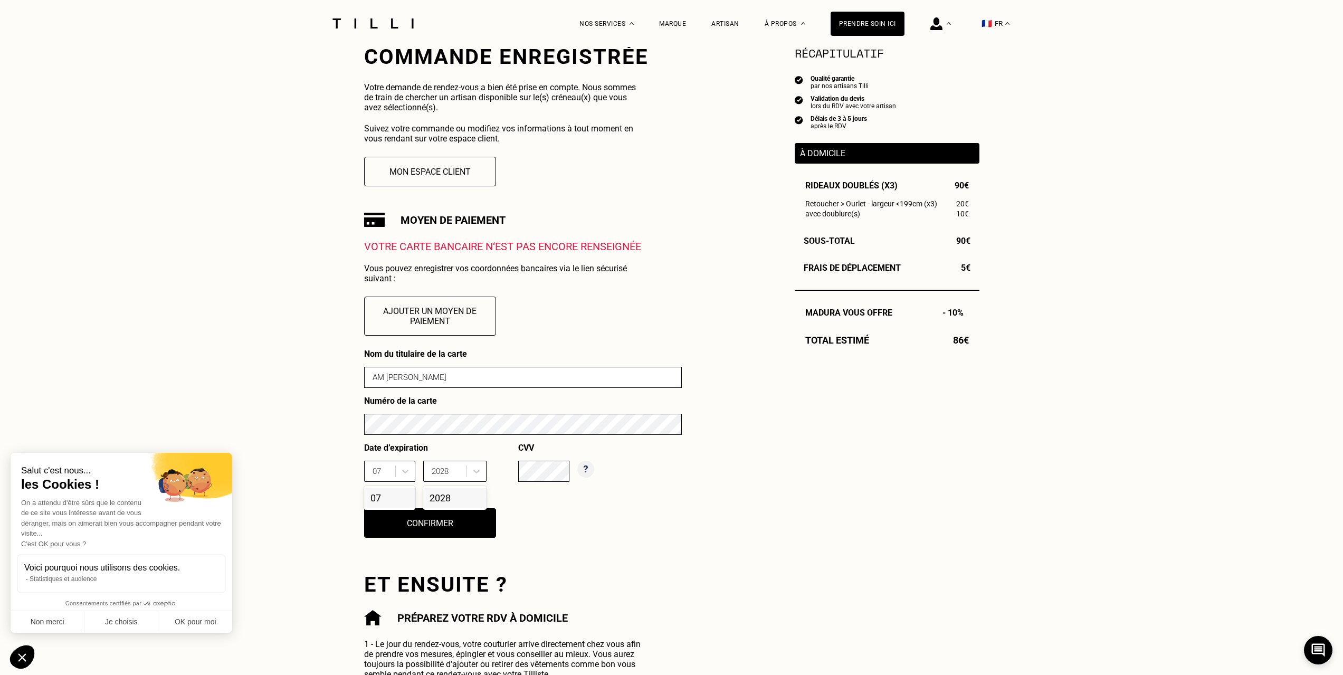
click at [684, 551] on div "Commande enregistrée Votre demande de rendez-vous a bien été prise en compte. N…" at bounding box center [671, 399] width 615 height 711
click at [479, 528] on button "Confirmer" at bounding box center [429, 523] width 145 height 33
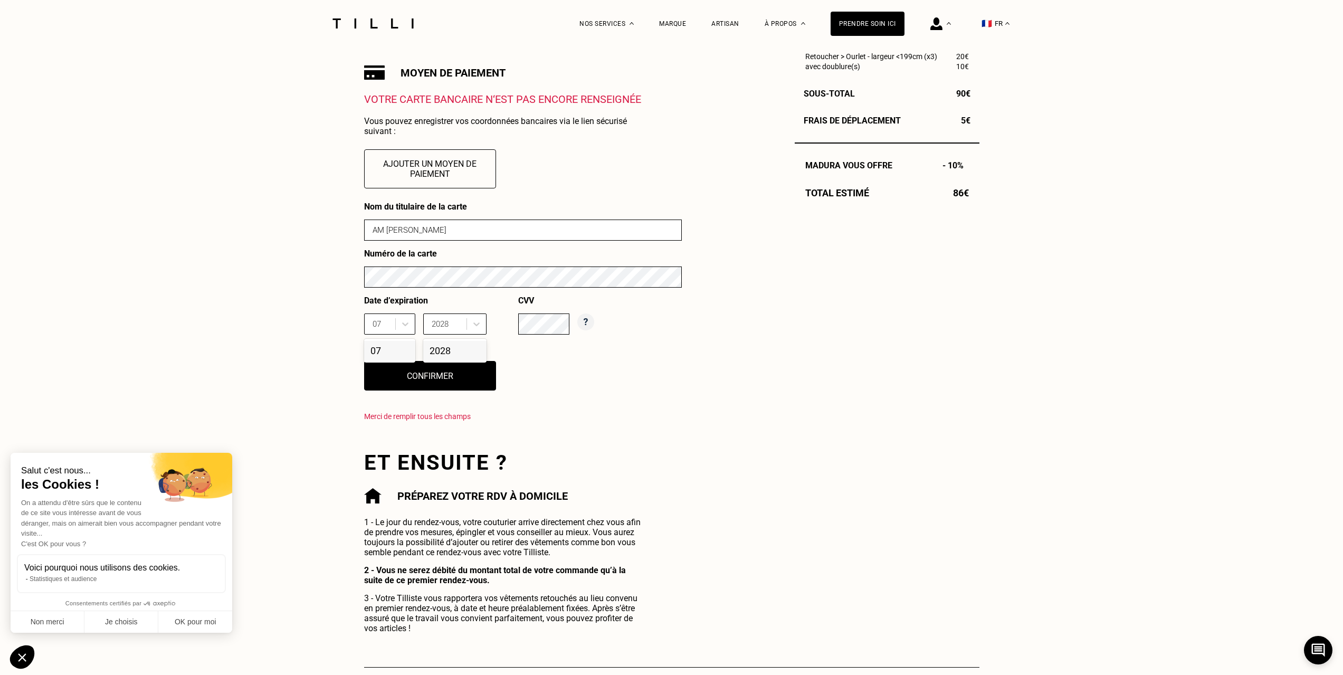
scroll to position [369, 0]
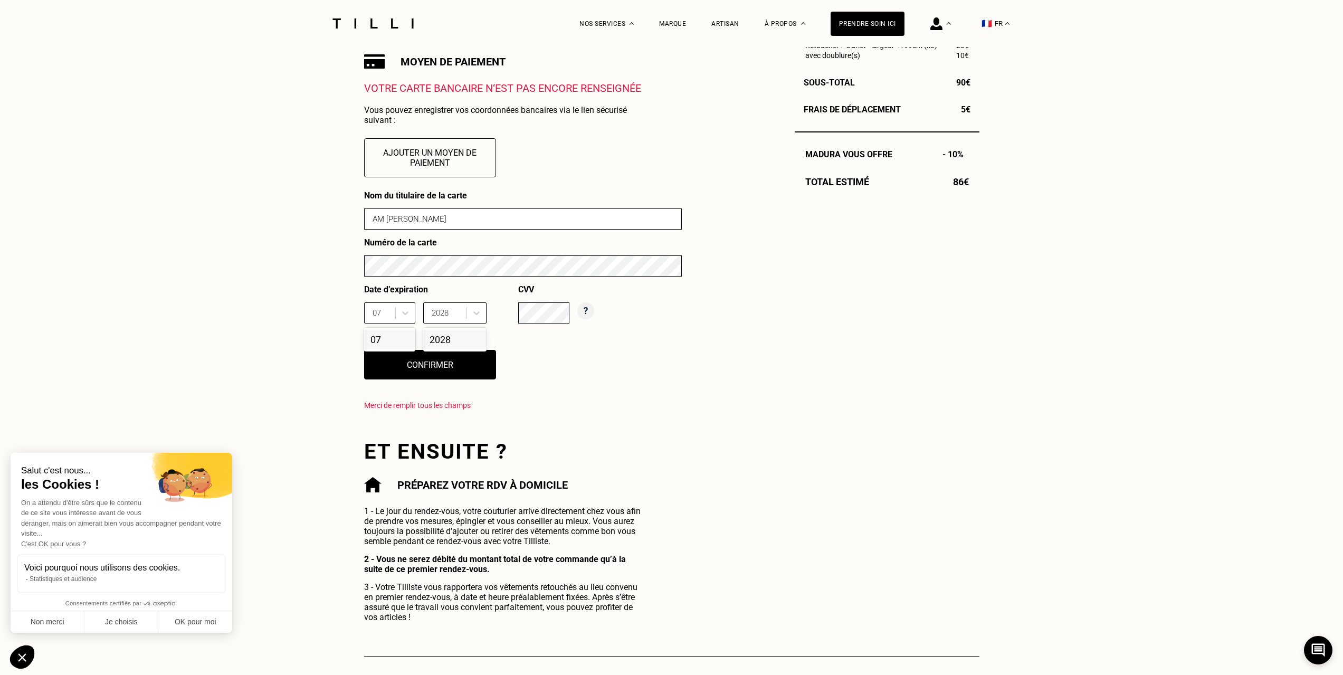
click at [383, 346] on div "07" at bounding box center [389, 340] width 51 height 20
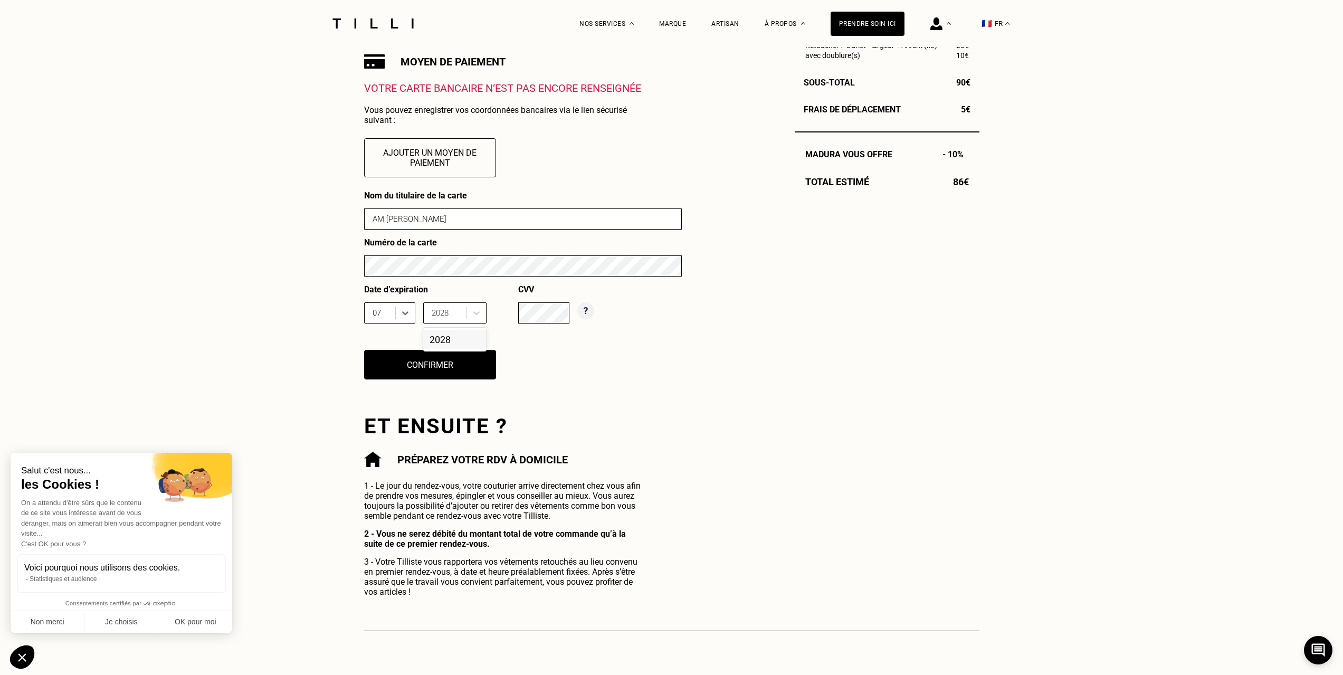
click at [455, 342] on div "2028" at bounding box center [454, 340] width 63 height 20
click at [432, 376] on button "Confirmer" at bounding box center [429, 364] width 145 height 33
